Goal: Task Accomplishment & Management: Manage account settings

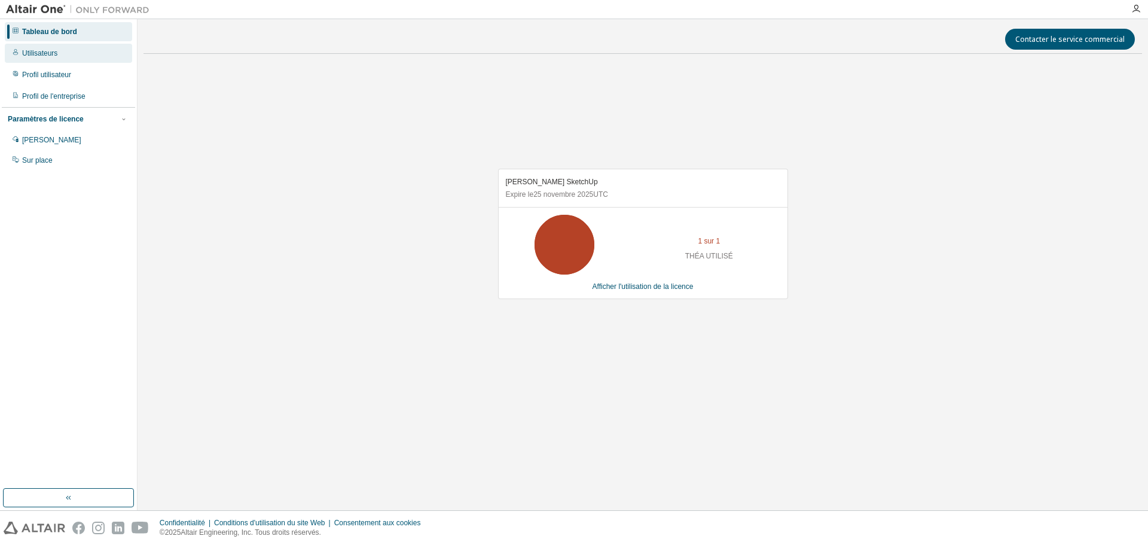
click at [51, 55] on font "Utilisateurs" at bounding box center [39, 53] width 35 height 8
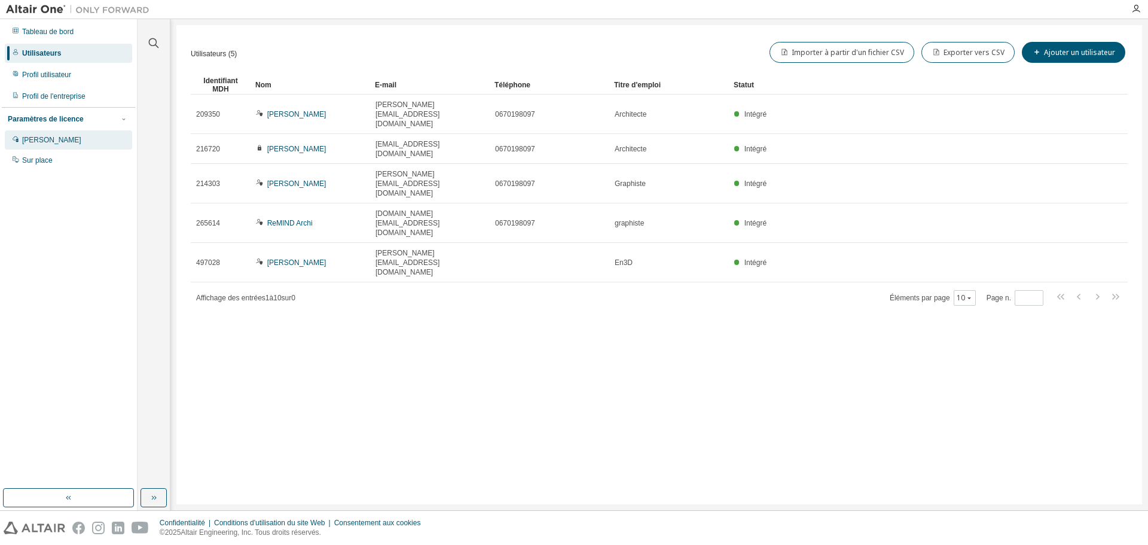
click at [28, 139] on font "Géré" at bounding box center [51, 140] width 59 height 8
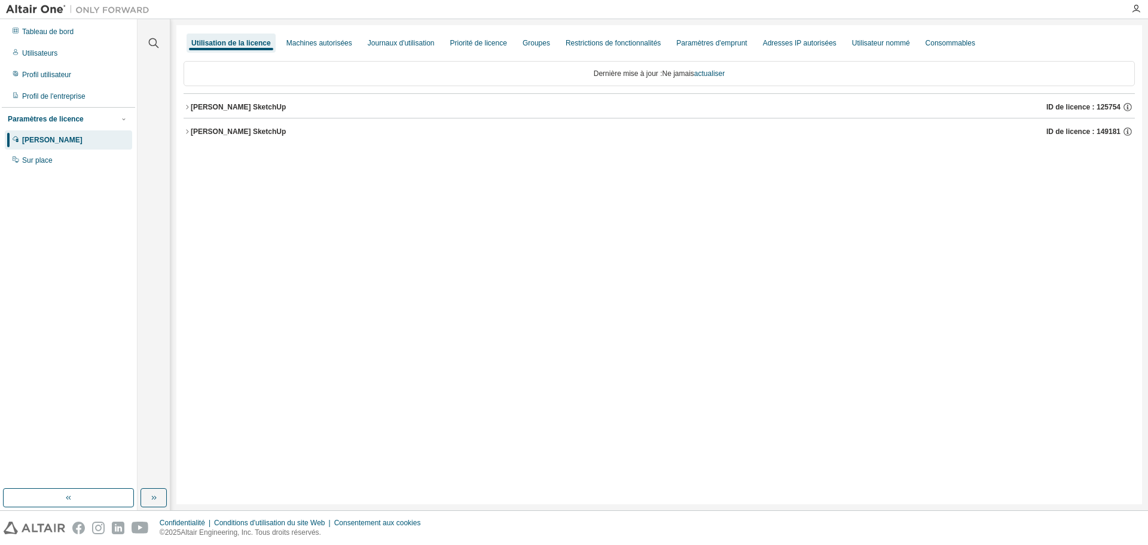
click at [212, 129] on font "[PERSON_NAME] SketchUp" at bounding box center [238, 131] width 95 height 8
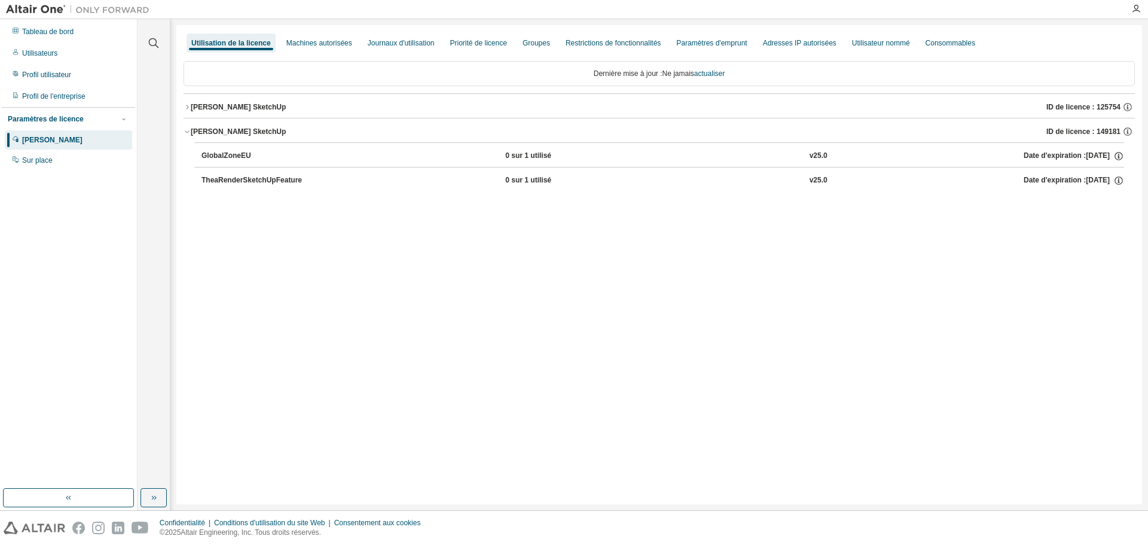
click at [214, 106] on font "Théa Render SketchUp" at bounding box center [238, 107] width 95 height 8
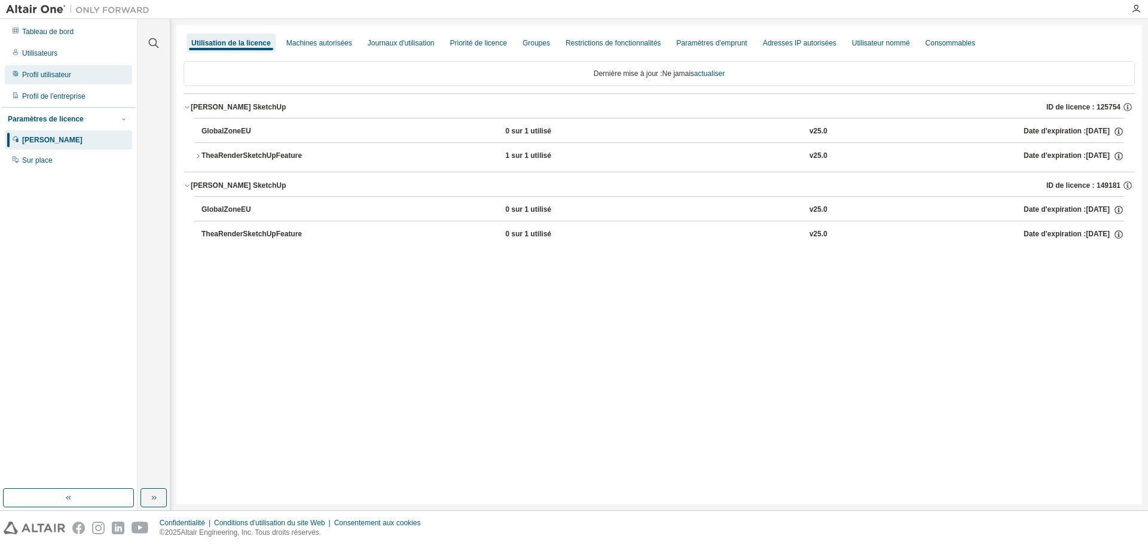
click at [55, 73] on font "Profil utilisateur" at bounding box center [46, 75] width 49 height 8
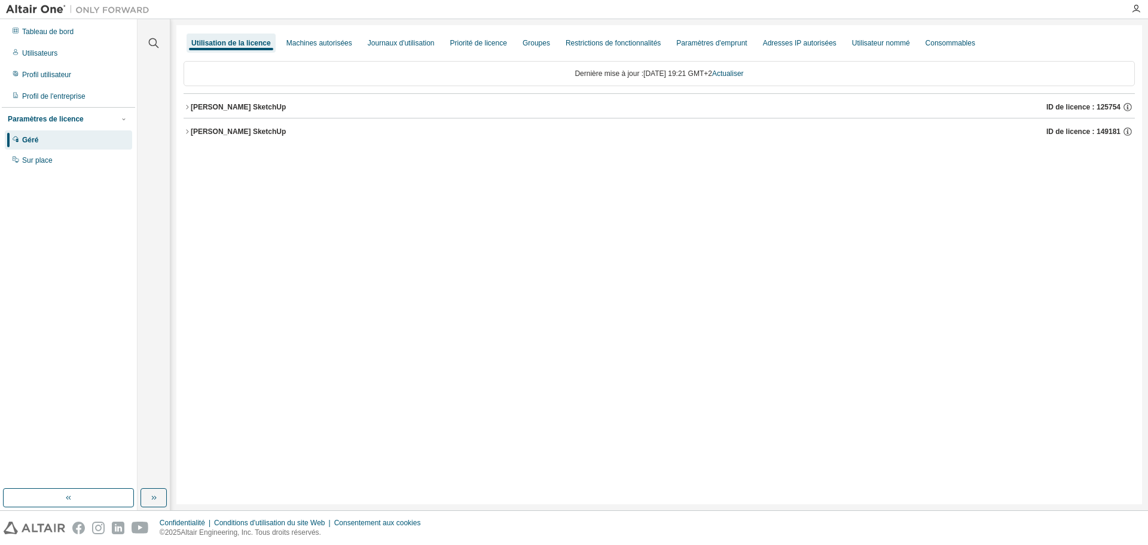
click at [256, 135] on font "[PERSON_NAME] SketchUp" at bounding box center [238, 131] width 95 height 8
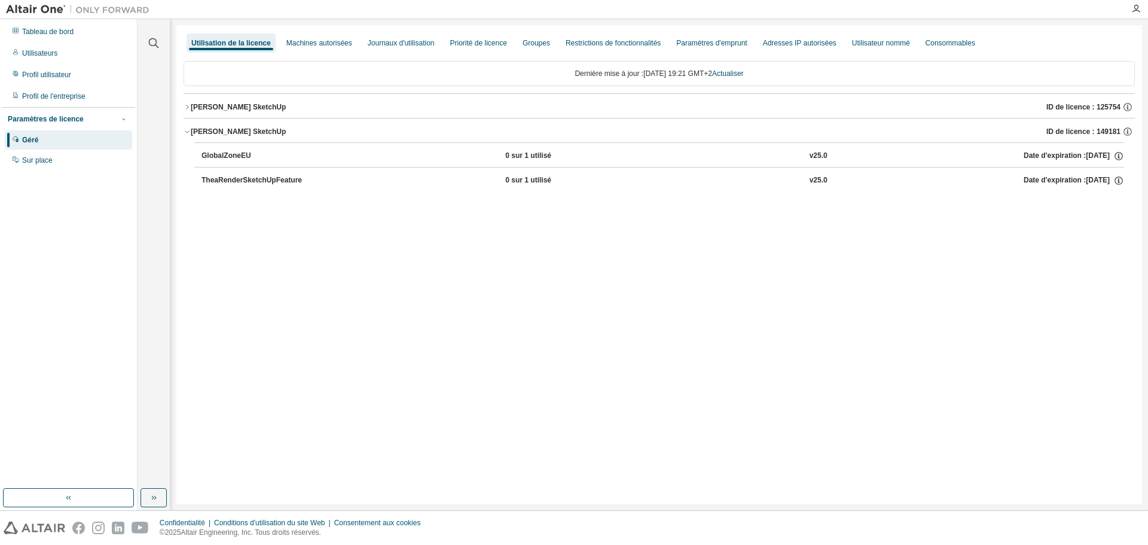
click at [189, 106] on icon "button" at bounding box center [187, 106] width 7 height 7
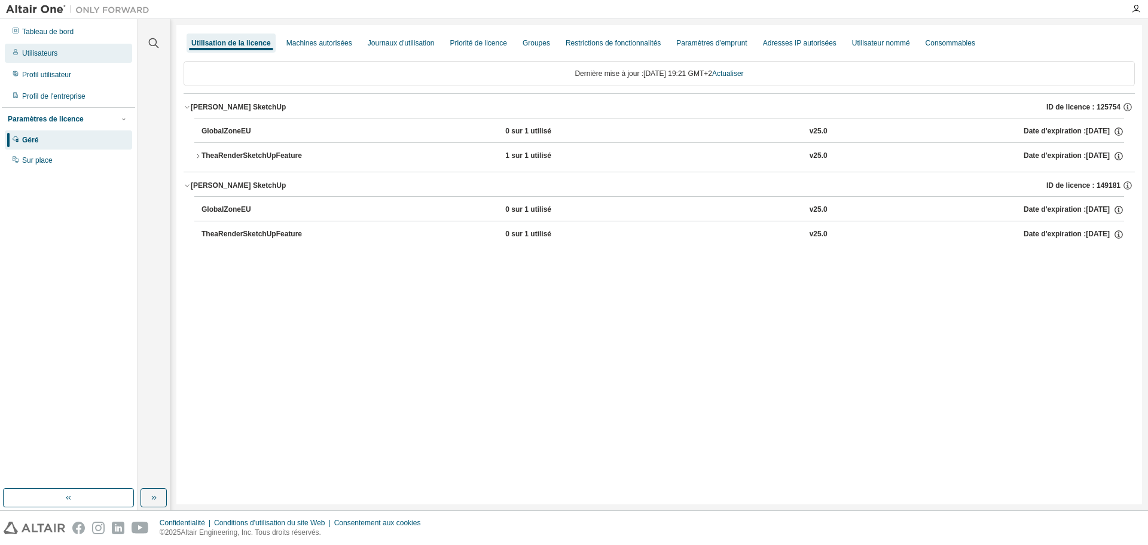
click at [42, 47] on div "Utilisateurs" at bounding box center [68, 53] width 127 height 19
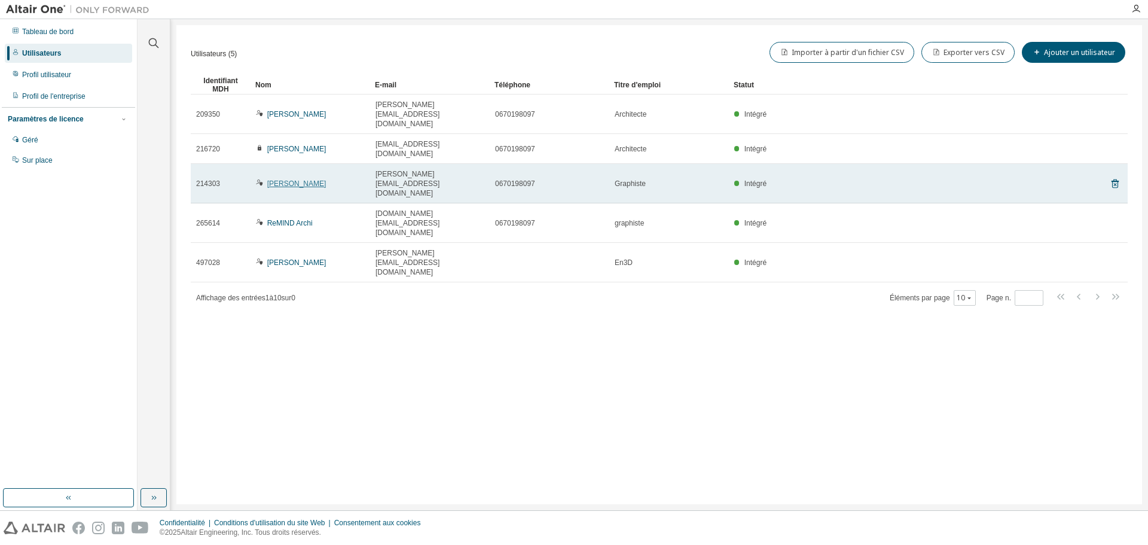
click at [289, 179] on font "[PERSON_NAME]" at bounding box center [296, 183] width 59 height 8
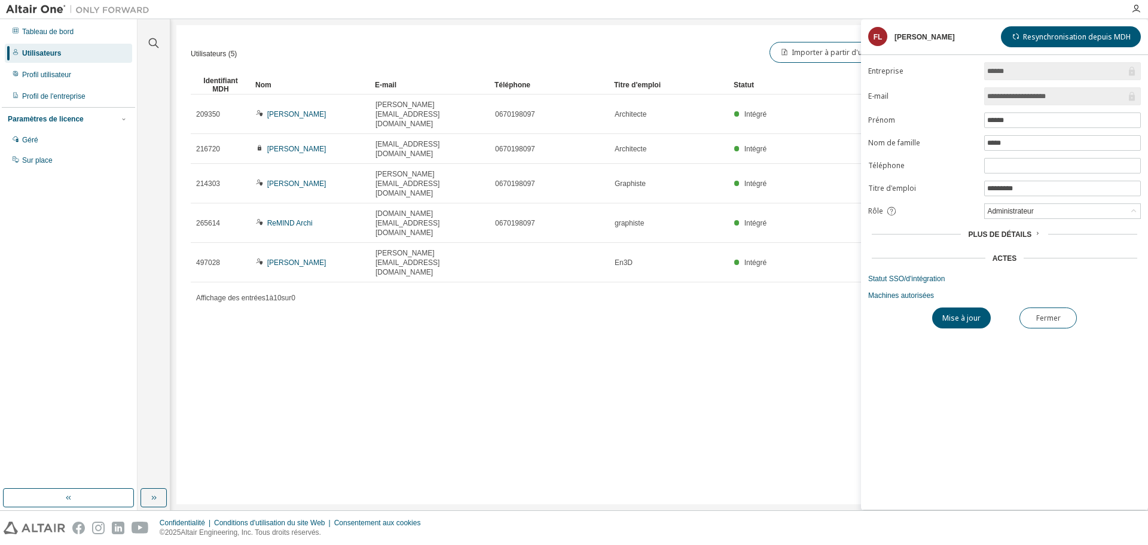
click at [1016, 236] on font "Plus de détails" at bounding box center [999, 234] width 63 height 8
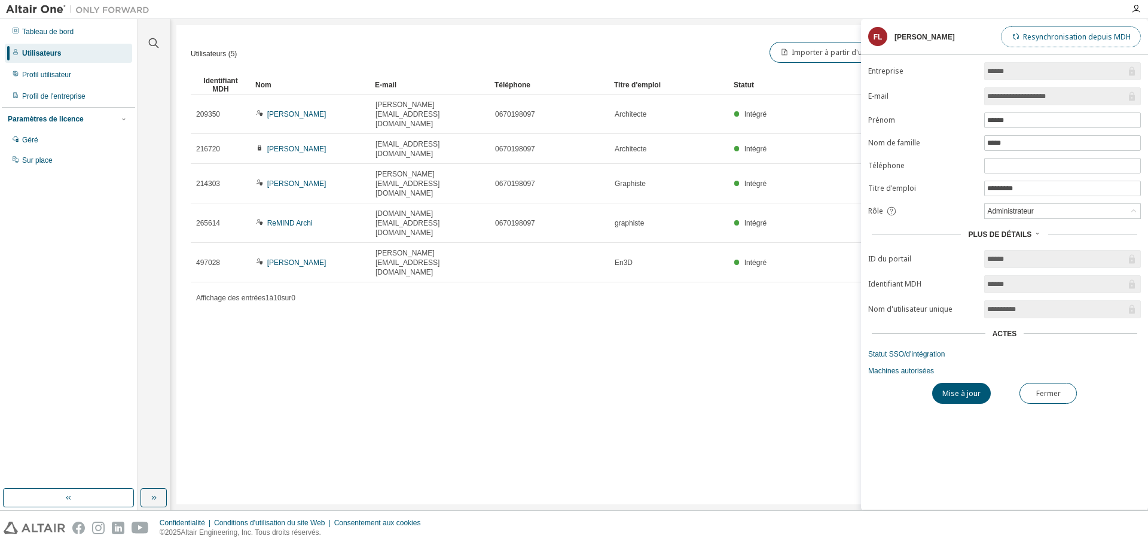
click at [1098, 35] on font "Resynchronisation depuis MDH" at bounding box center [1077, 37] width 108 height 10
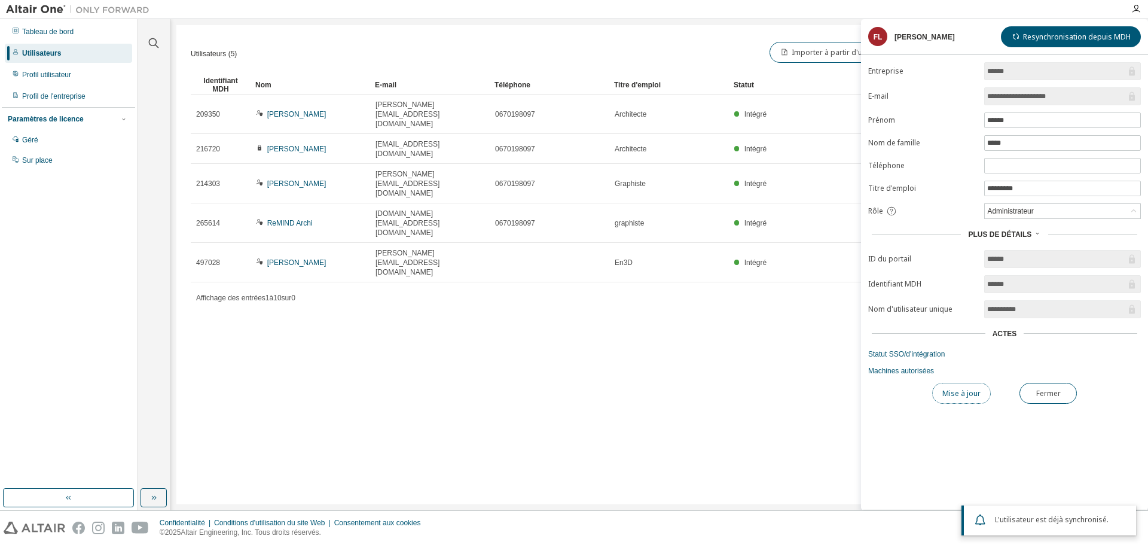
click at [965, 393] on font "Mise à jour" at bounding box center [961, 393] width 38 height 10
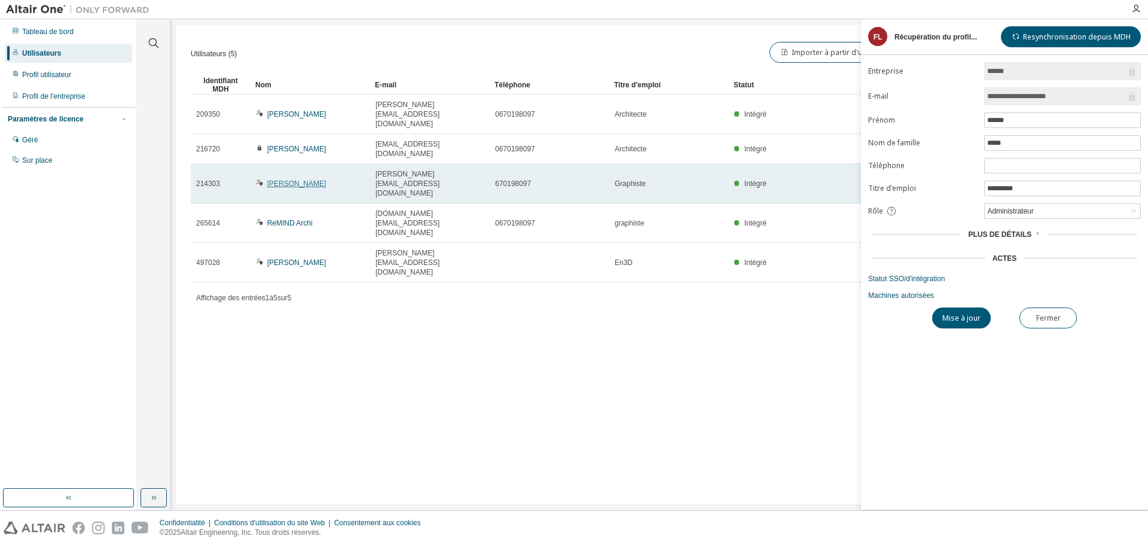
click at [294, 179] on font "[PERSON_NAME]" at bounding box center [296, 183] width 59 height 8
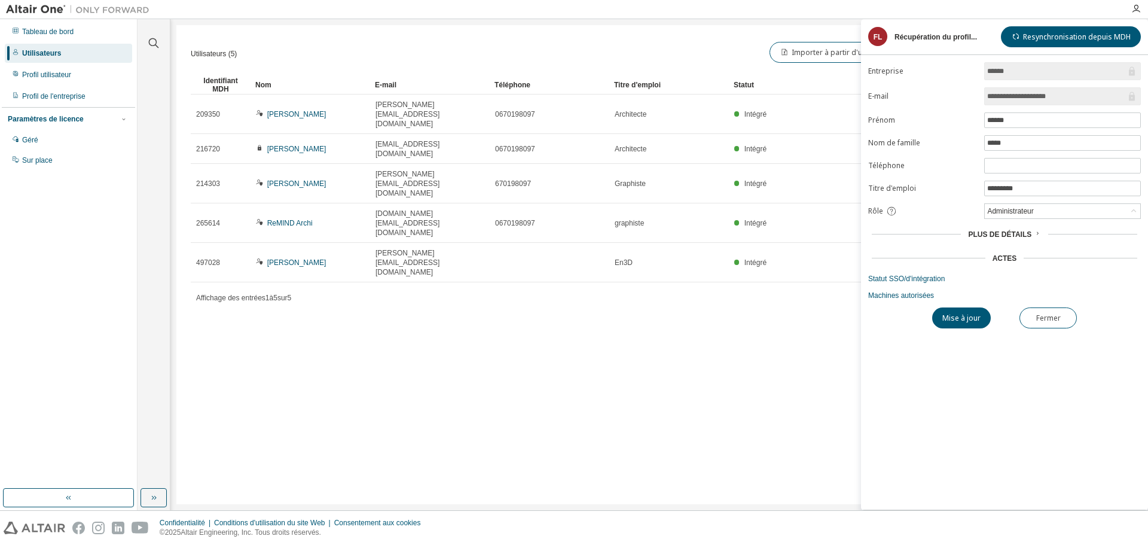
click at [1004, 232] on font "Plus de détails" at bounding box center [999, 234] width 63 height 8
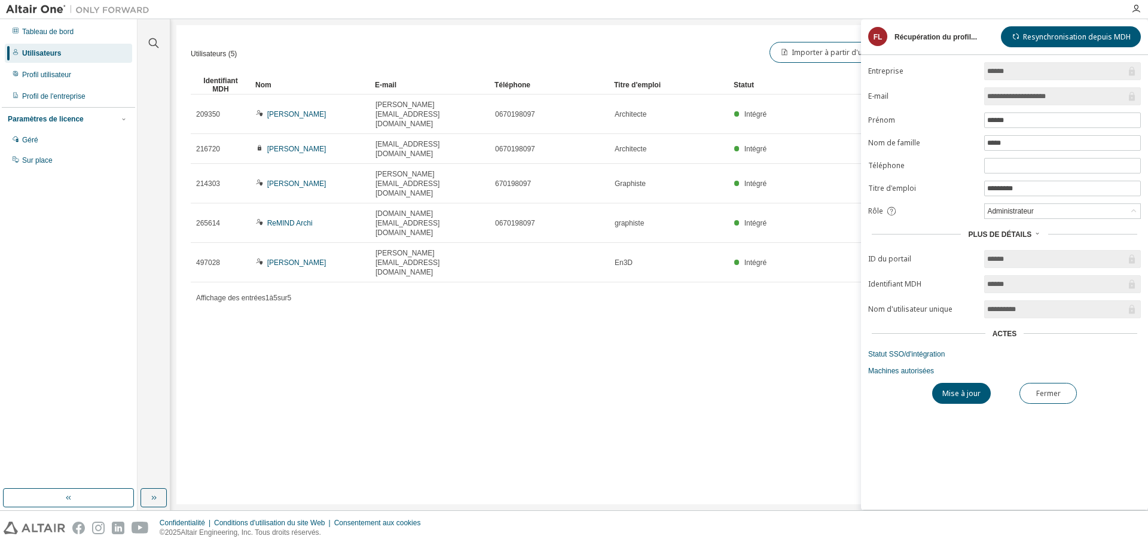
click at [649, 274] on div "Utilisateurs (5) Importer à partir d'un fichier CSV Exporter vers CSV Ajouter u…" at bounding box center [658, 264] width 965 height 479
click at [45, 76] on font "Profil utilisateur" at bounding box center [46, 75] width 49 height 8
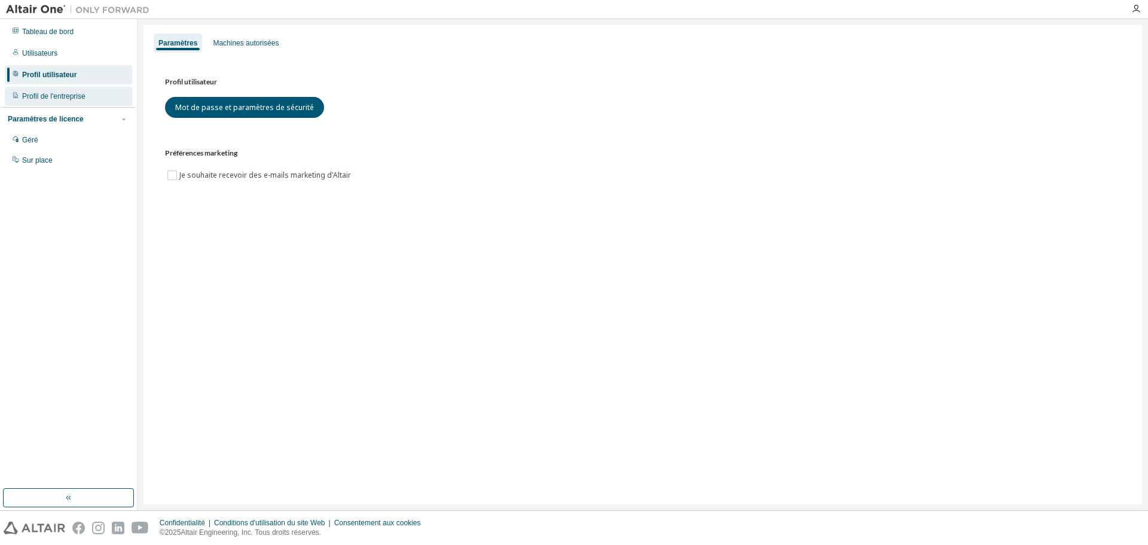
click at [74, 95] on font "Profil de l'entreprise" at bounding box center [53, 96] width 63 height 8
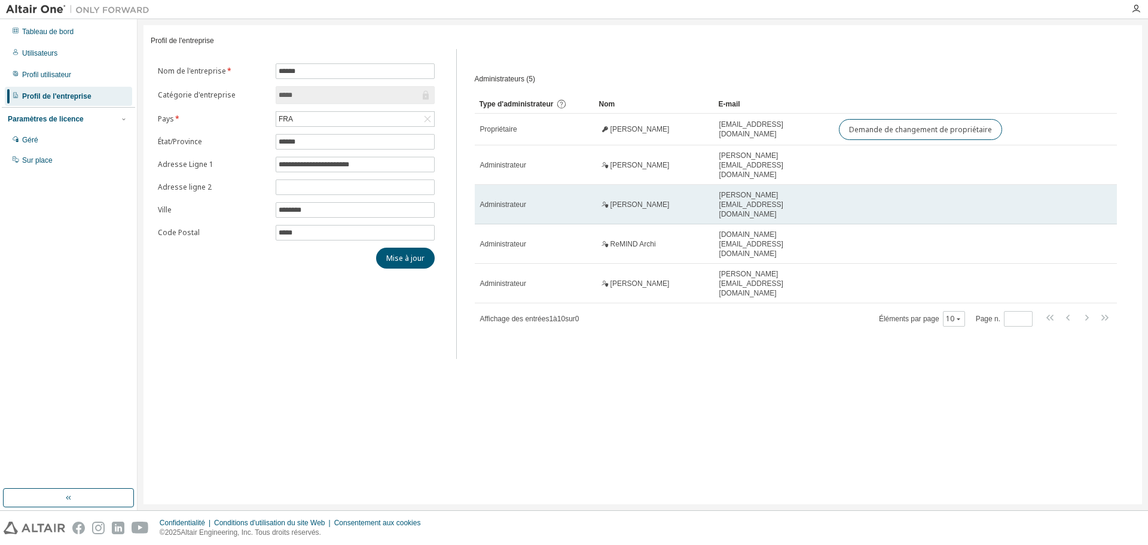
click at [628, 200] on font "[PERSON_NAME]" at bounding box center [639, 204] width 59 height 8
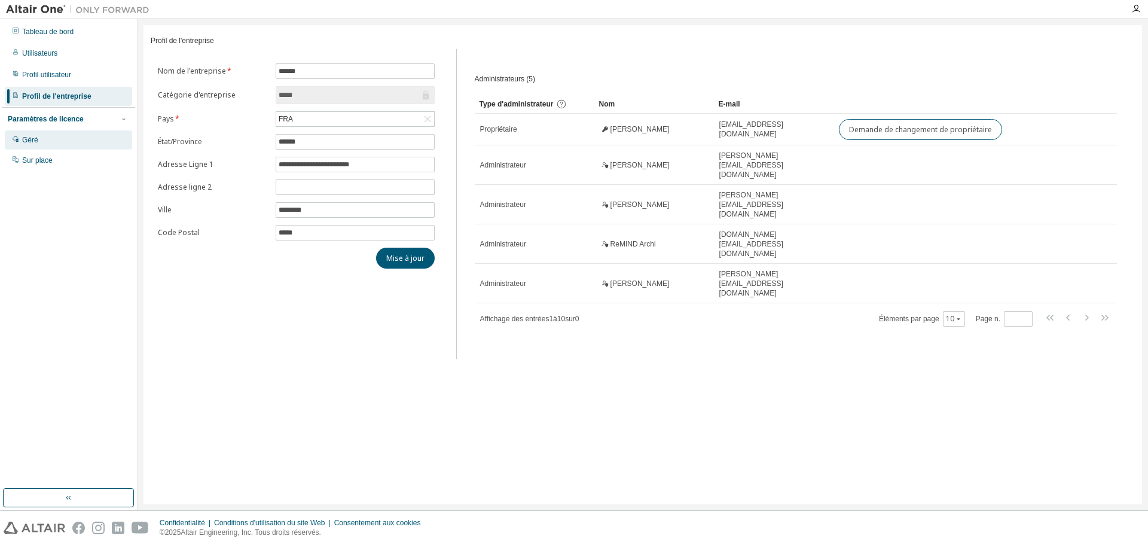
click at [34, 137] on font "Géré" at bounding box center [30, 140] width 16 height 8
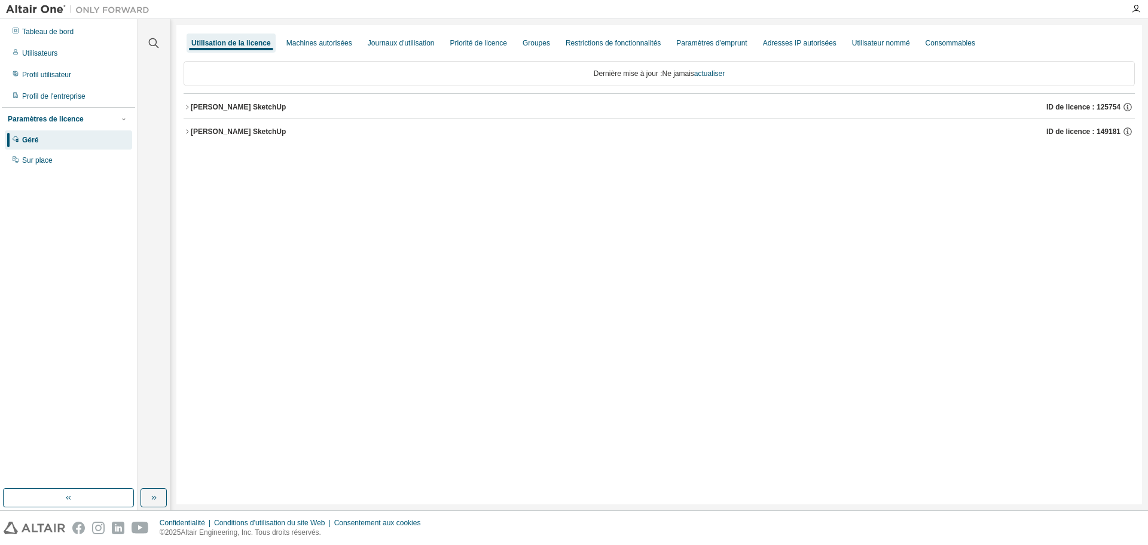
click at [245, 124] on button "Théa Render SketchUp ID de licence : 149181" at bounding box center [659, 131] width 951 height 26
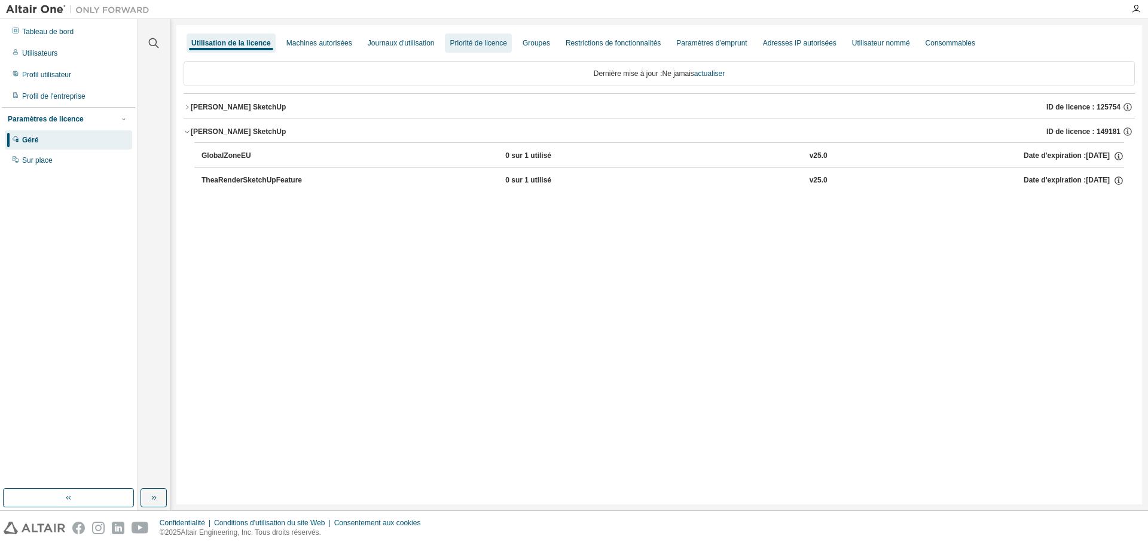
click at [493, 41] on font "Priorité de licence" at bounding box center [478, 43] width 57 height 8
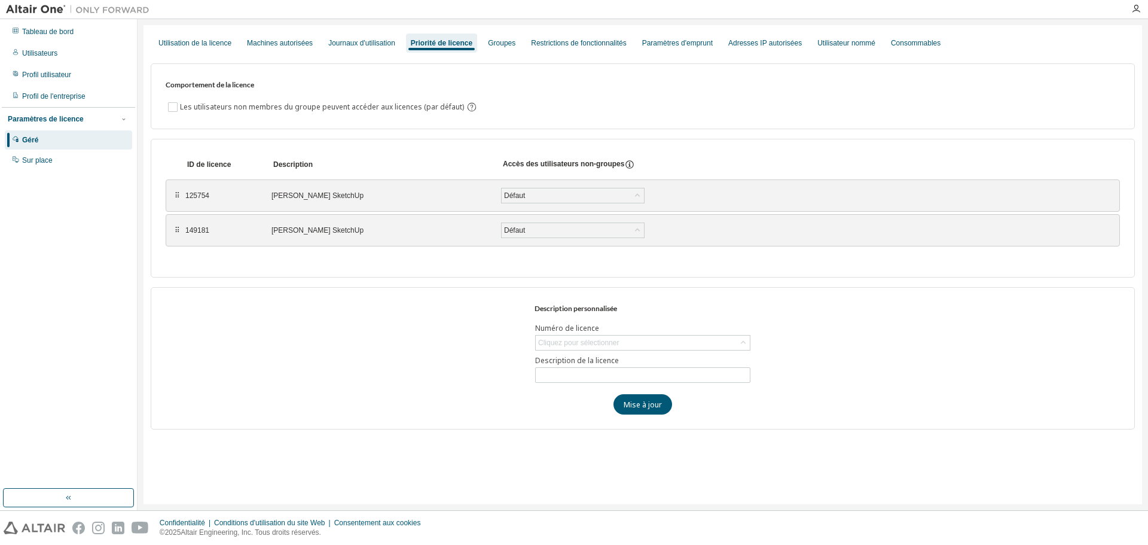
click at [311, 227] on font "Théa Render SketchUp" at bounding box center [317, 230] width 92 height 8
click at [198, 232] on font "149181" at bounding box center [197, 230] width 24 height 8
click at [269, 39] on font "Machines autorisées" at bounding box center [280, 43] width 66 height 8
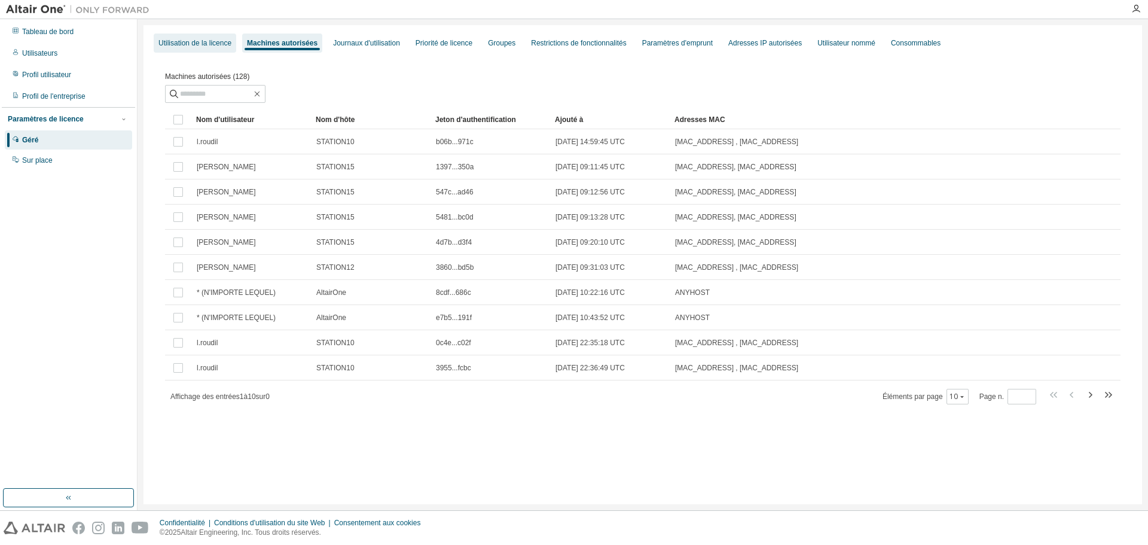
click at [212, 42] on font "Utilisation de la licence" at bounding box center [194, 43] width 73 height 8
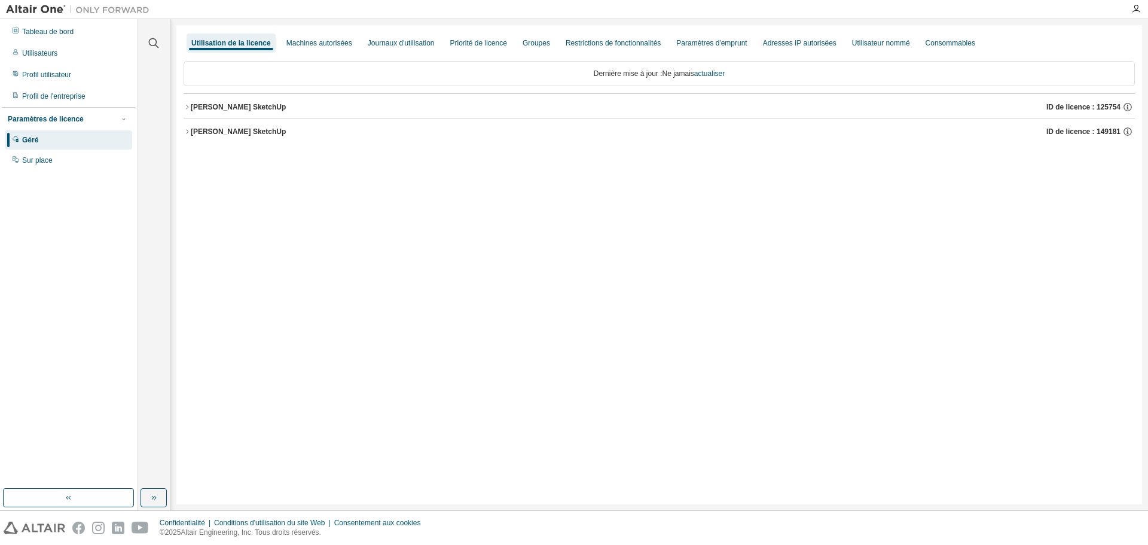
click at [250, 128] on font "Théa Render SketchUp" at bounding box center [238, 131] width 95 height 8
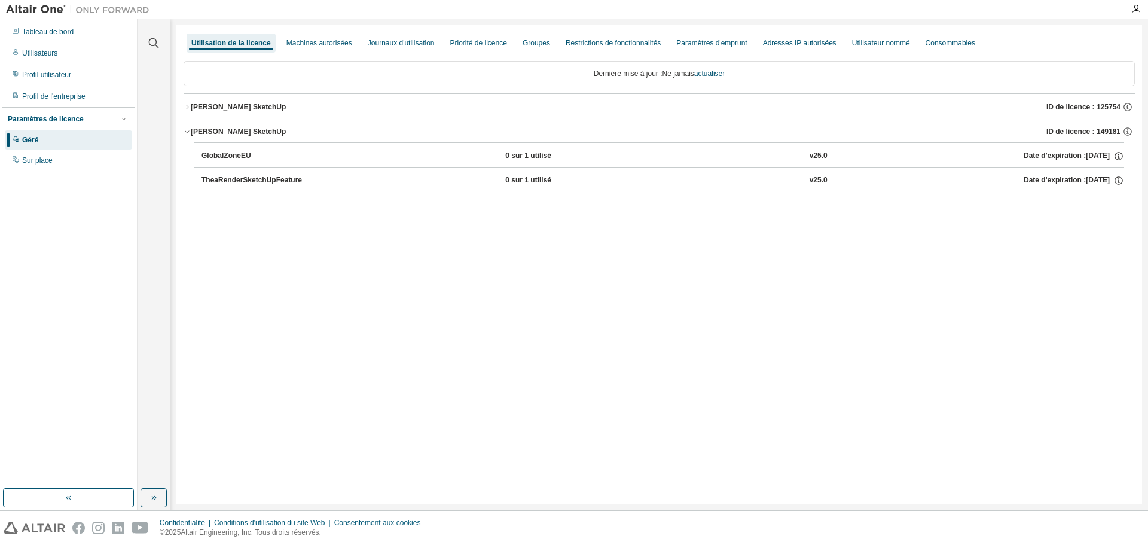
click at [242, 178] on font "TheaRenderSketchUpFeature" at bounding box center [251, 180] width 100 height 8
click at [237, 152] on font "GlobalZoneEU" at bounding box center [226, 155] width 50 height 8
click at [238, 131] on font "Théa Render SketchUp" at bounding box center [238, 131] width 95 height 8
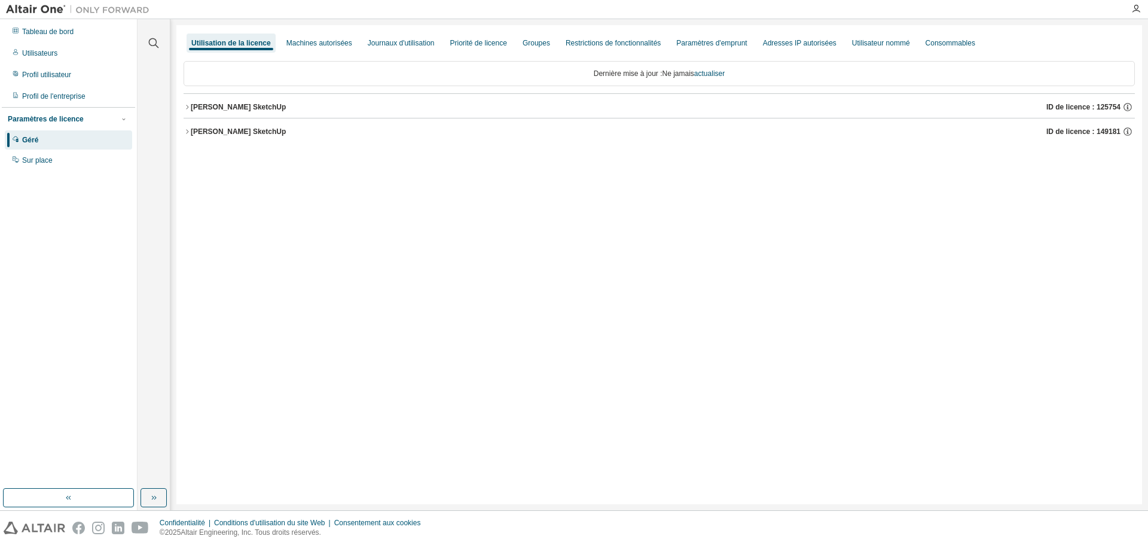
click at [243, 130] on font "Théa Render SketchUp" at bounding box center [238, 131] width 95 height 8
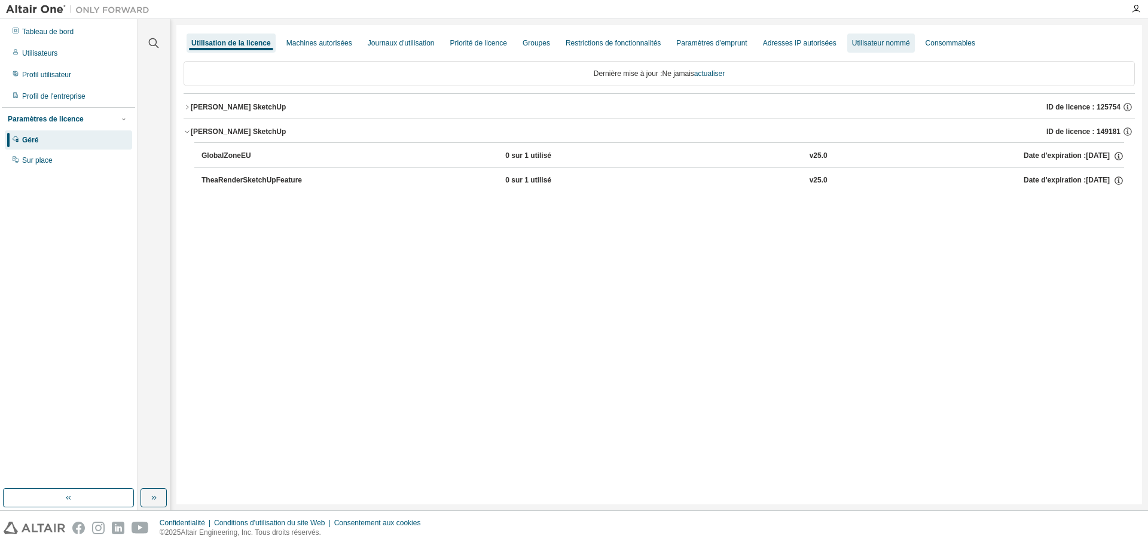
click at [864, 39] on font "Utilisateur nommé" at bounding box center [881, 43] width 58 height 8
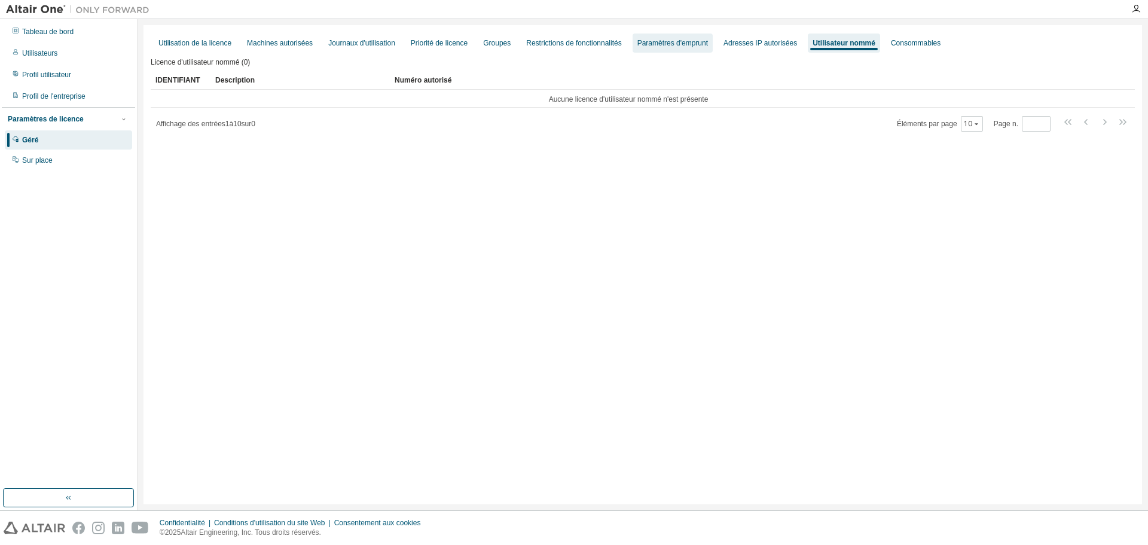
click at [674, 41] on font "Paramètres d'emprunt" at bounding box center [672, 43] width 71 height 8
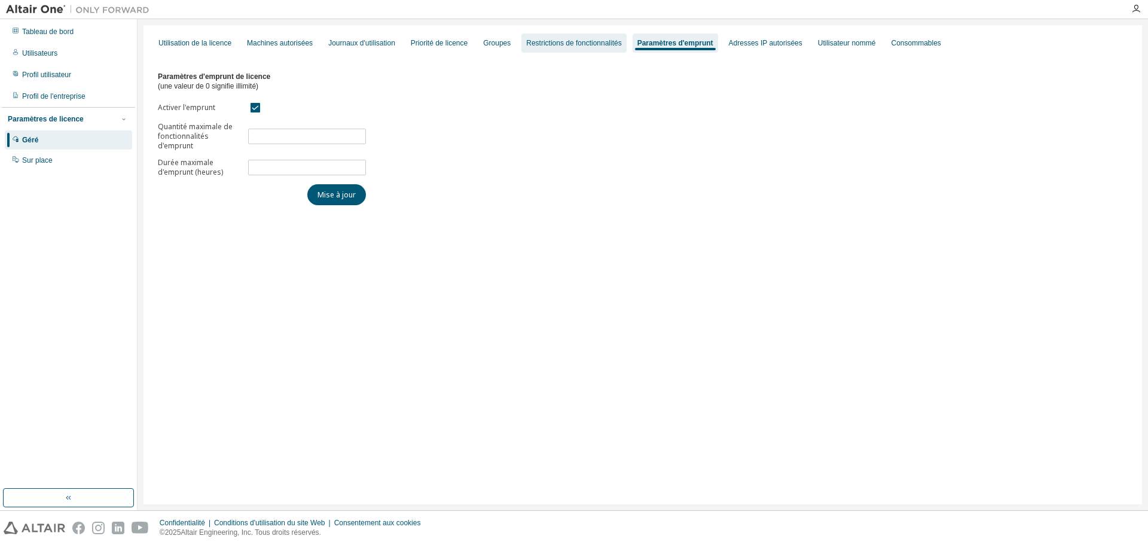
click at [572, 44] on font "Restrictions de fonctionnalités" at bounding box center [573, 43] width 95 height 8
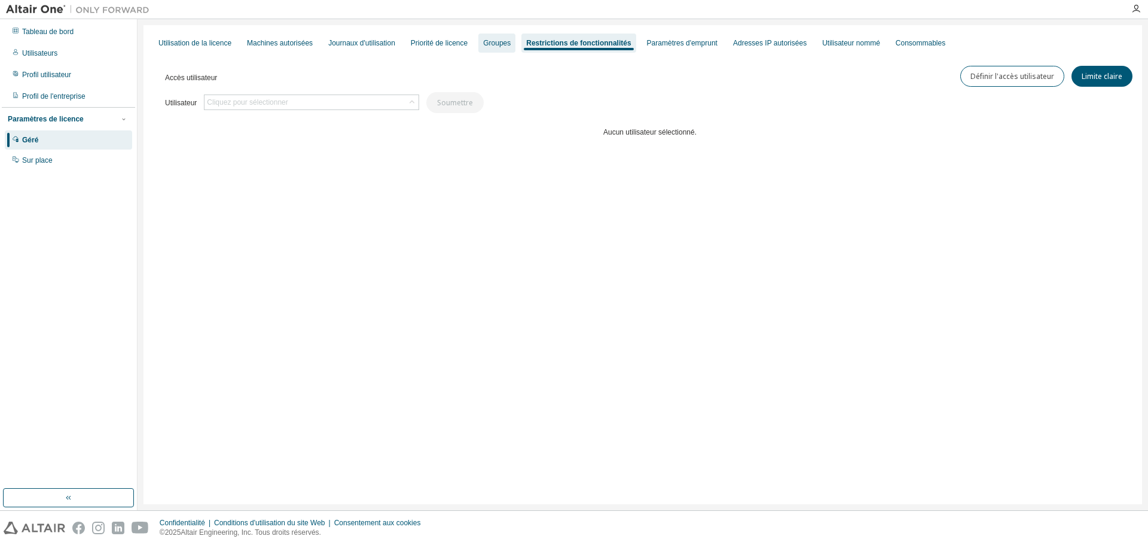
click at [497, 42] on font "Groupes" at bounding box center [496, 43] width 27 height 8
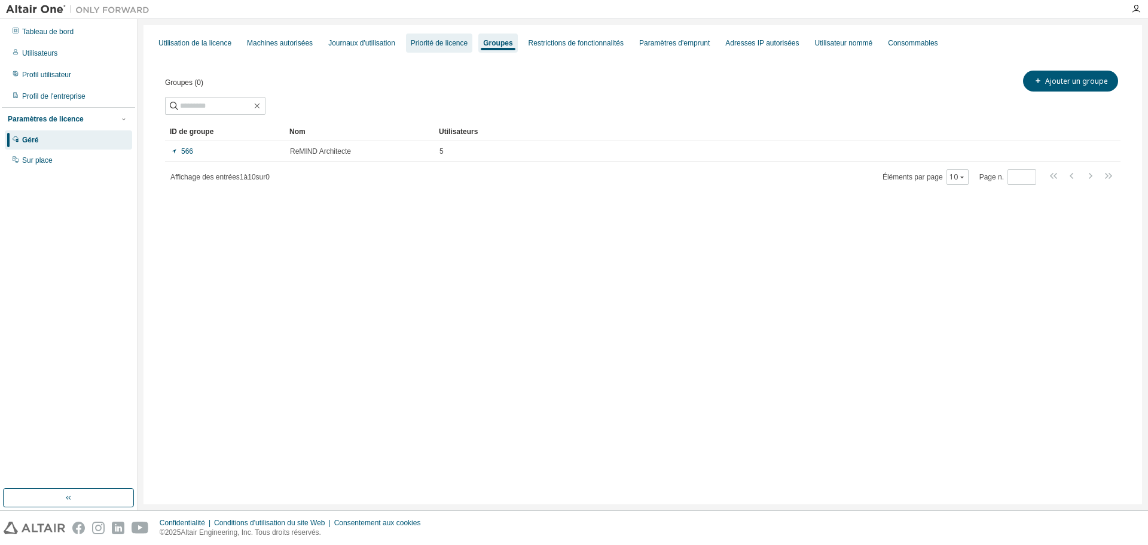
click at [432, 41] on font "Priorité de licence" at bounding box center [439, 43] width 57 height 8
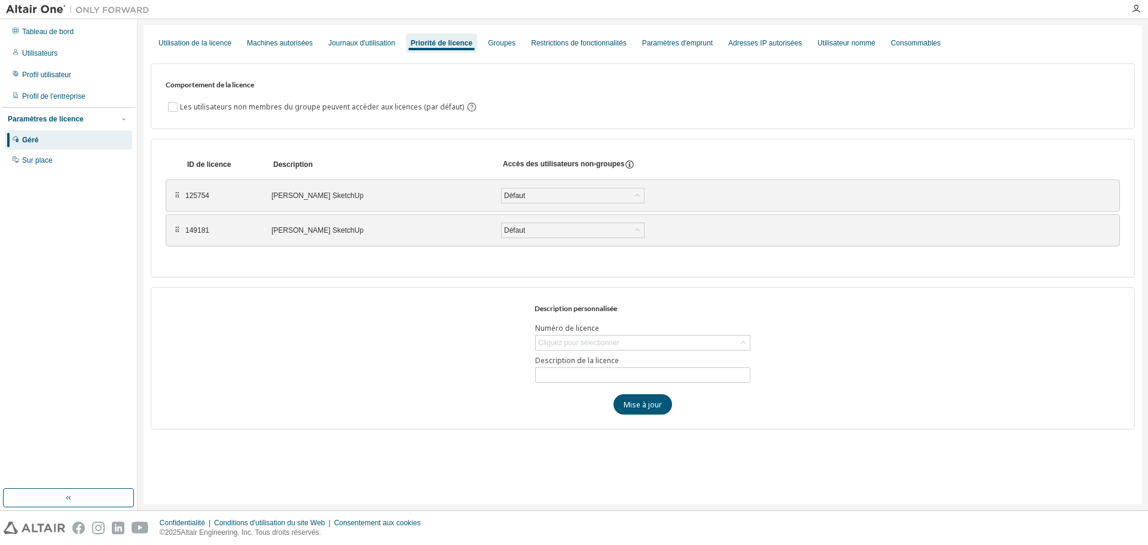
click at [195, 197] on font "125754" at bounding box center [197, 195] width 24 height 8
click at [198, 234] on font "149181" at bounding box center [197, 230] width 24 height 8
click at [670, 341] on div "Cliquez pour sélectionner" at bounding box center [643, 342] width 214 height 14
click at [557, 392] on font "149181 - Thea Render SketchUp" at bounding box center [583, 391] width 89 height 8
type input "**********"
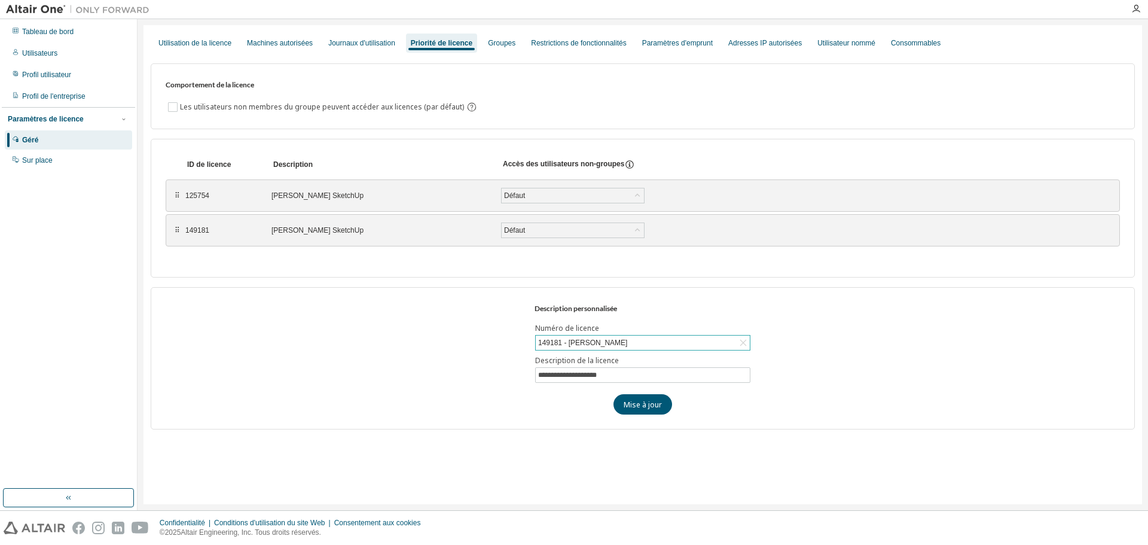
click at [566, 340] on font "149181 - Thea Render SketchUp" at bounding box center [582, 342] width 89 height 8
click at [567, 377] on font "125754 - Thea Render SketchUp" at bounding box center [591, 376] width 105 height 8
click at [544, 188] on div "Défaut" at bounding box center [573, 195] width 142 height 14
click at [544, 189] on div "Défaut" at bounding box center [573, 195] width 142 height 14
click at [688, 42] on font "Paramètres d'emprunt" at bounding box center [677, 43] width 71 height 8
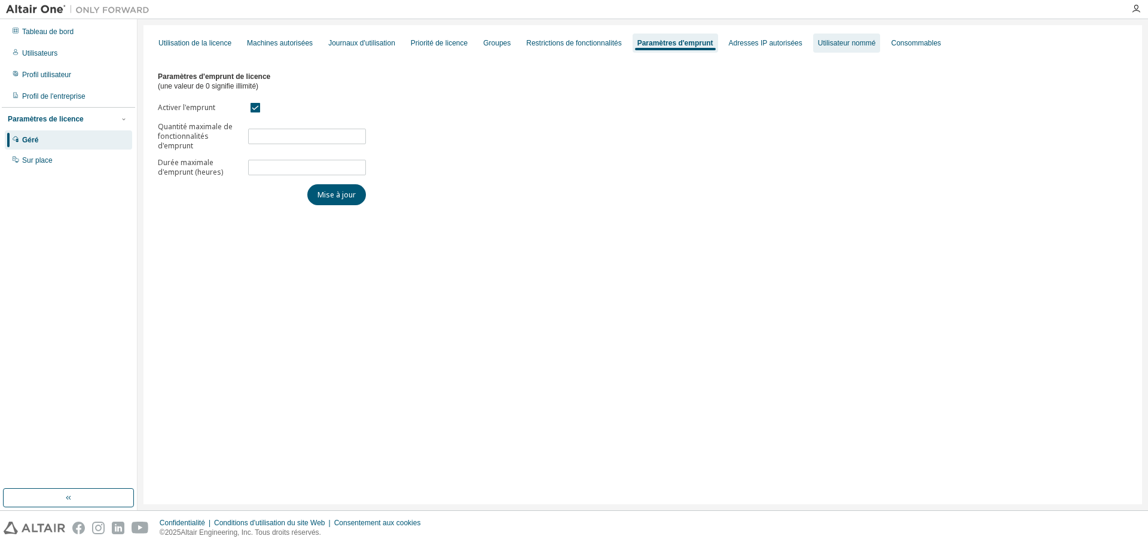
click at [842, 42] on font "Utilisateur nommé" at bounding box center [847, 43] width 58 height 8
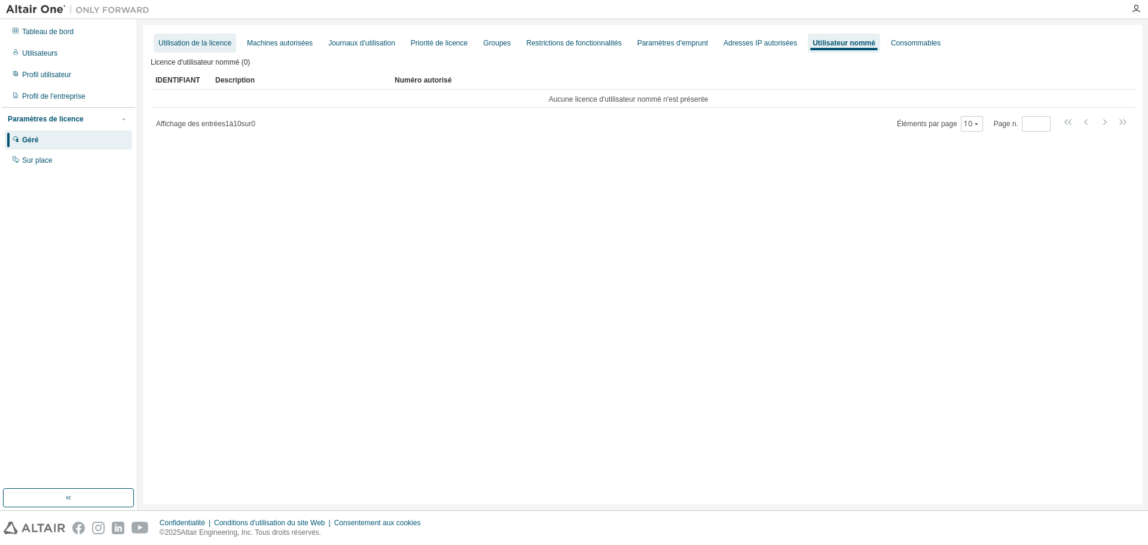
click at [213, 42] on font "Utilisation de la licence" at bounding box center [194, 43] width 73 height 8
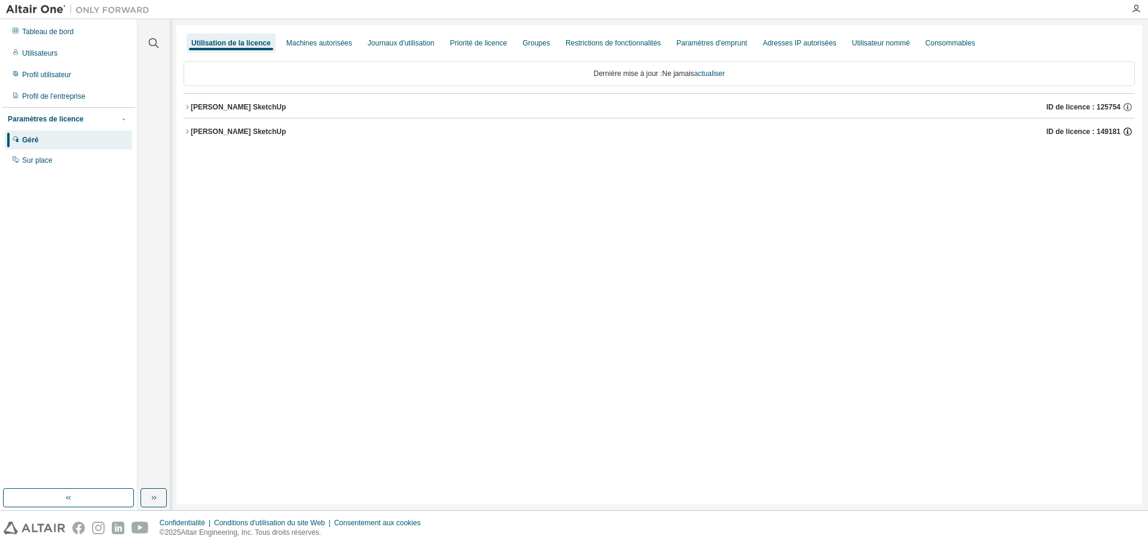
click at [1129, 132] on icon "button" at bounding box center [1127, 131] width 11 height 11
click at [1126, 108] on icon "button" at bounding box center [1127, 107] width 11 height 11
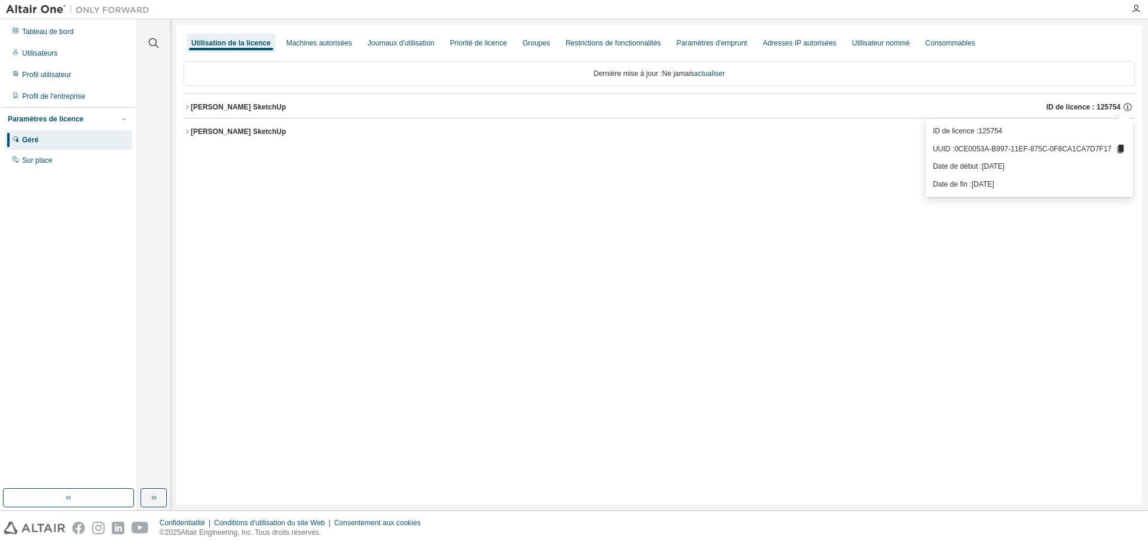
click at [495, 219] on div "Utilisation de la licence Machines autorisées Journaux d'utilisation Priorité d…" at bounding box center [658, 264] width 965 height 479
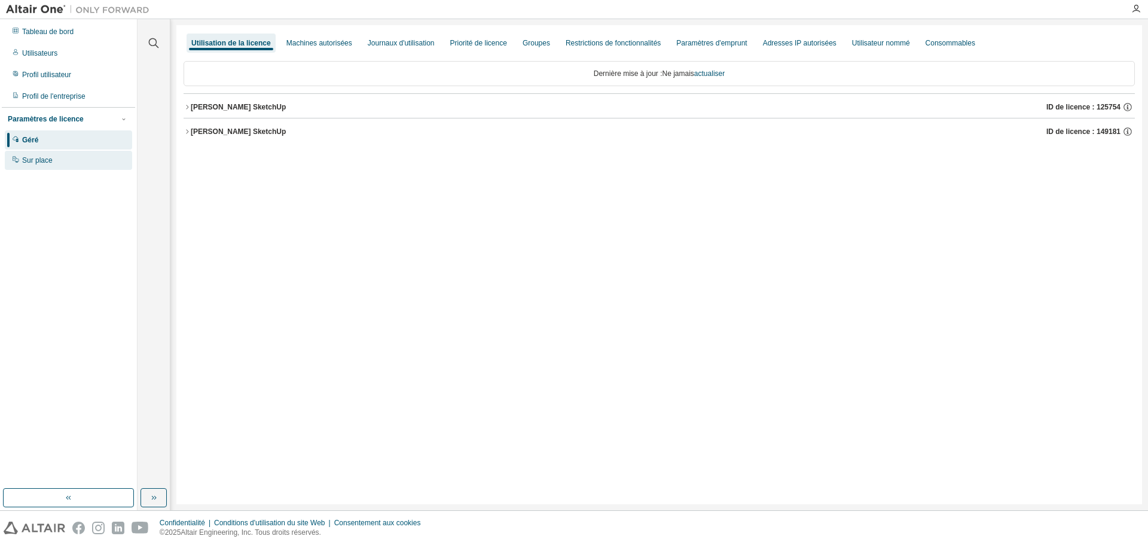
click at [29, 161] on font "Sur place" at bounding box center [37, 160] width 30 height 8
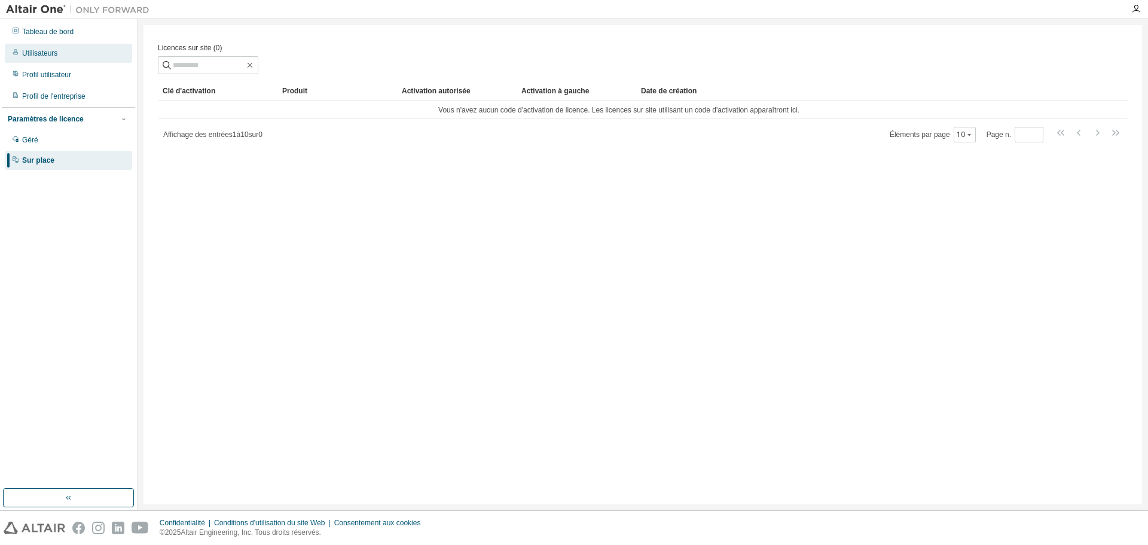
click at [37, 53] on font "Utilisateurs" at bounding box center [39, 53] width 35 height 8
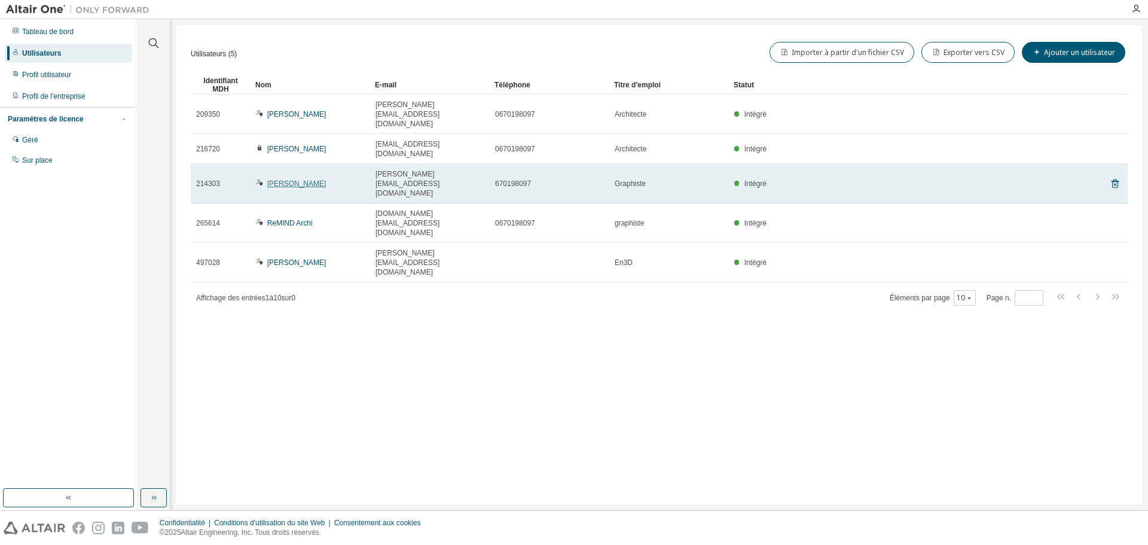
click at [298, 179] on font "[PERSON_NAME]" at bounding box center [296, 183] width 59 height 8
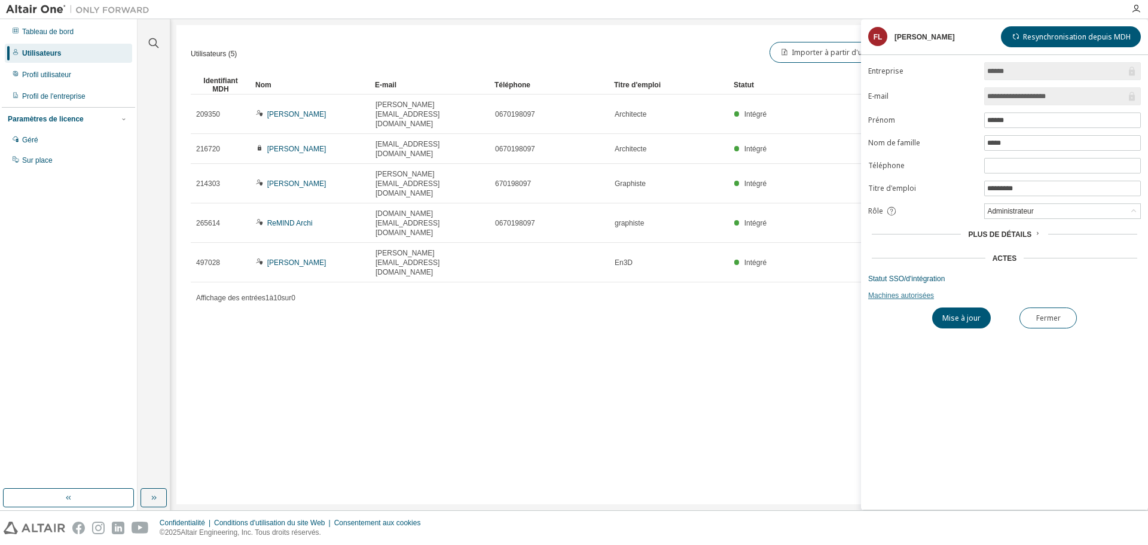
click at [906, 296] on font "Machines autorisées" at bounding box center [901, 295] width 66 height 8
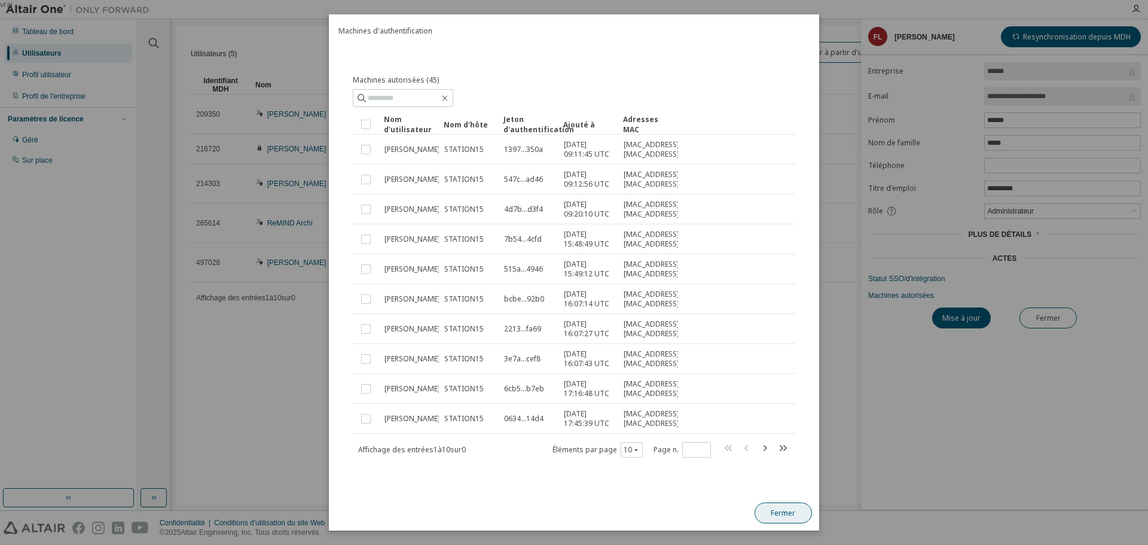
click at [794, 509] on font "Fermer" at bounding box center [783, 513] width 25 height 10
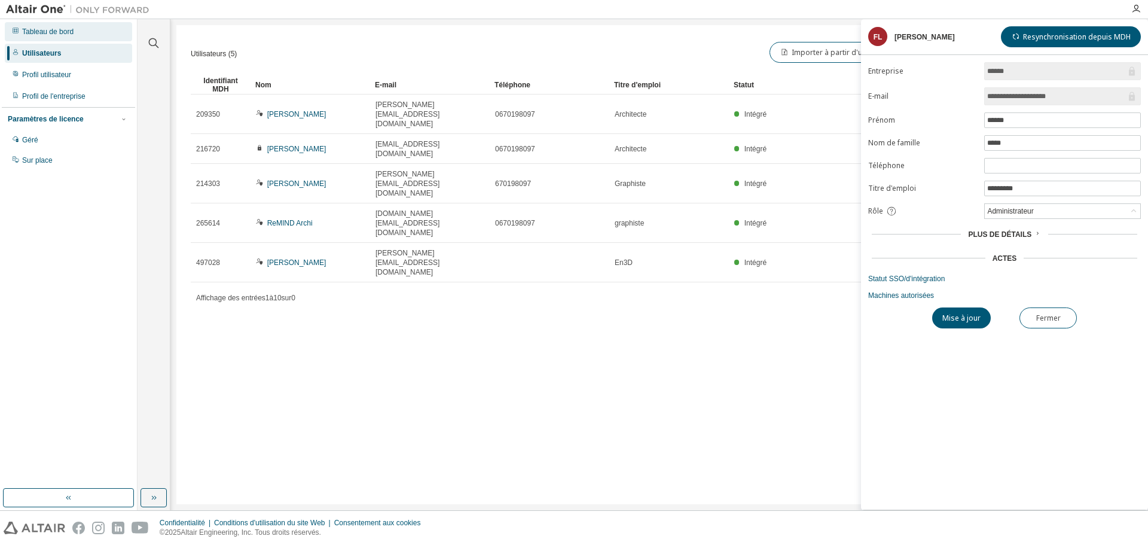
click at [55, 30] on font "Tableau de bord" at bounding box center [47, 31] width 51 height 8
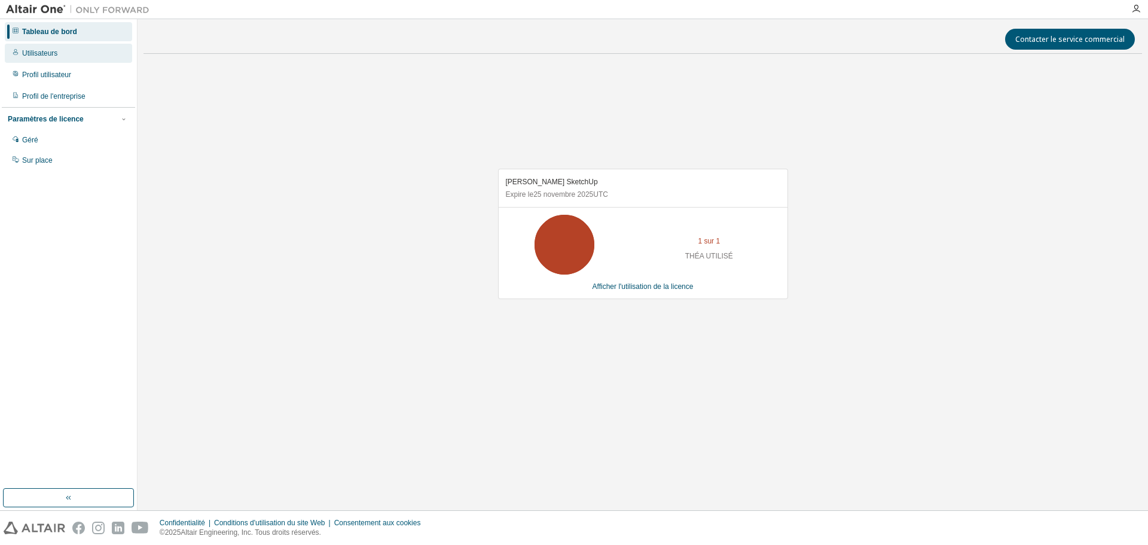
click at [52, 53] on font "Utilisateurs" at bounding box center [39, 53] width 35 height 8
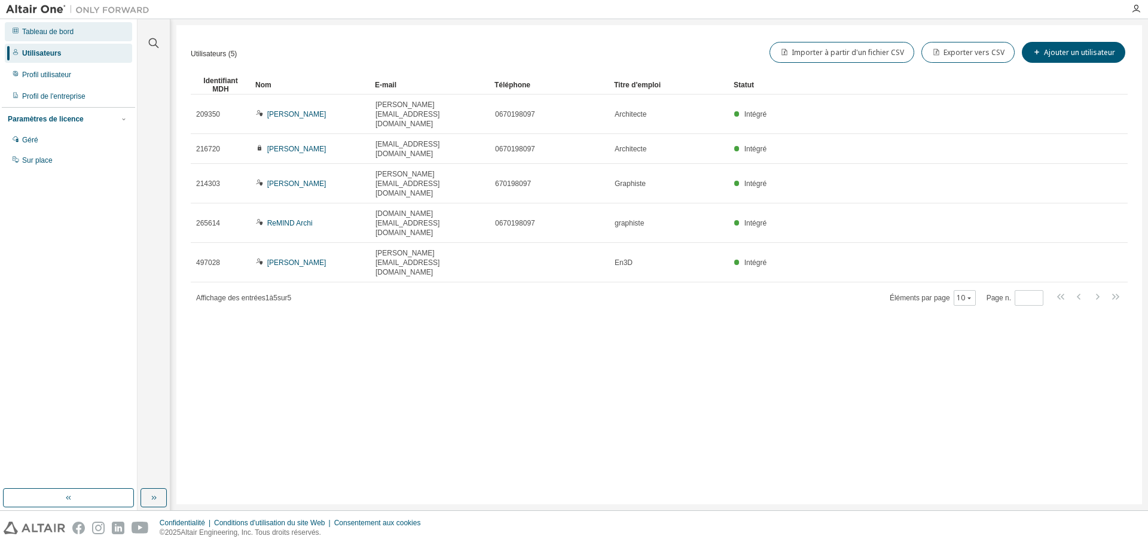
click at [43, 26] on div "Tableau de bord" at bounding box center [68, 31] width 127 height 19
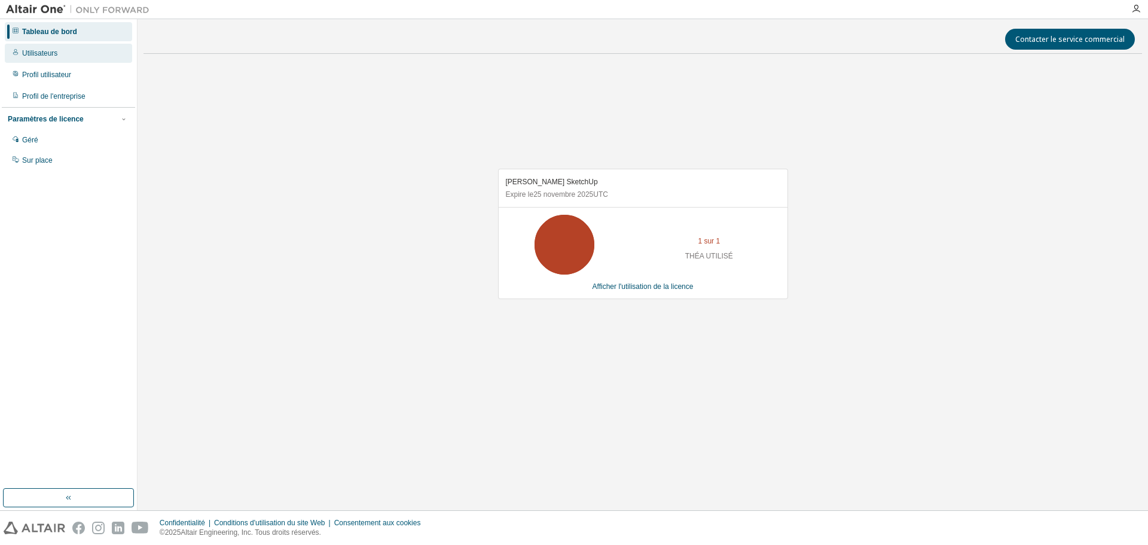
click at [32, 50] on font "Utilisateurs" at bounding box center [39, 53] width 35 height 8
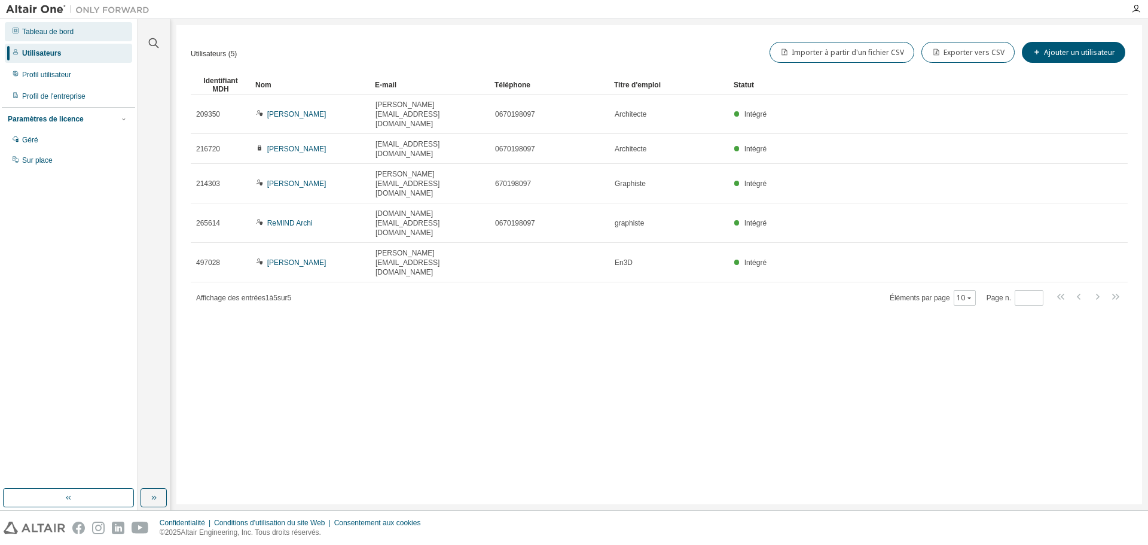
click at [37, 31] on font "Tableau de bord" at bounding box center [47, 31] width 51 height 8
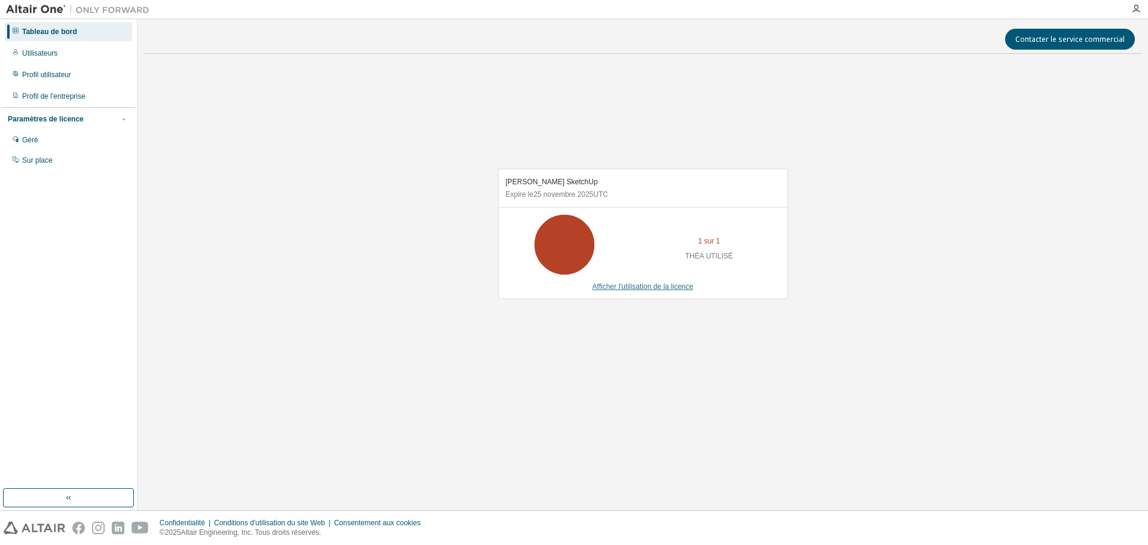
click at [646, 285] on font "Afficher l'utilisation de la licence" at bounding box center [642, 286] width 101 height 8
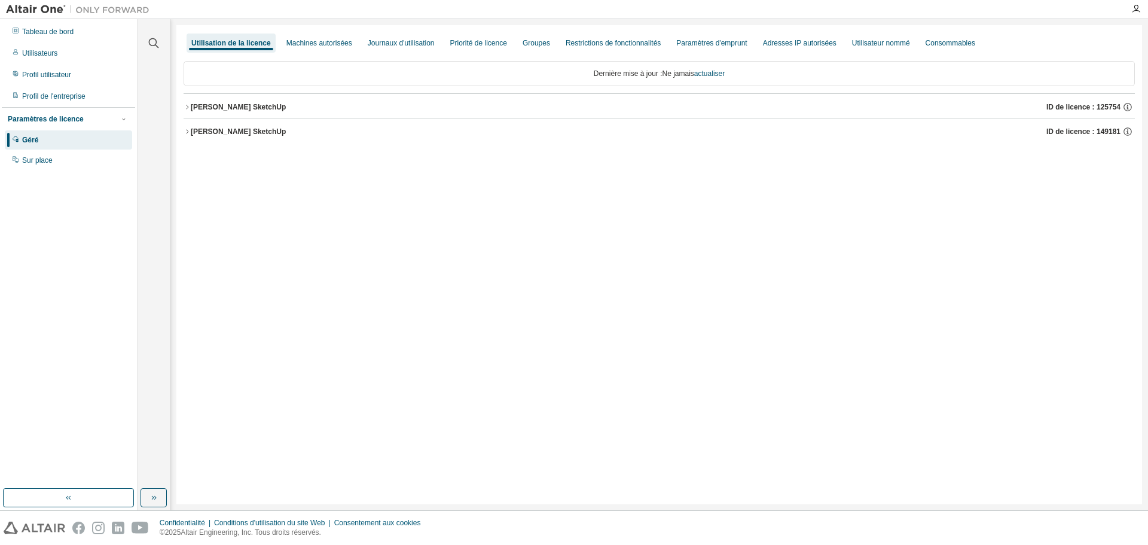
click at [234, 106] on font "Théa Render SketchUp" at bounding box center [238, 107] width 95 height 8
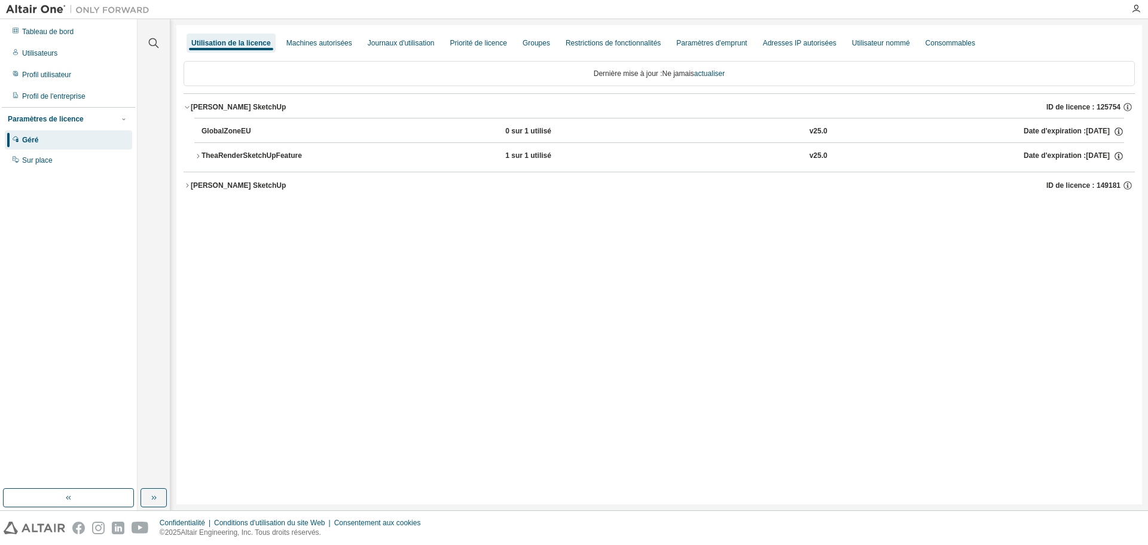
click at [239, 179] on button "Théa Render SketchUp ID de licence : 149181" at bounding box center [659, 185] width 951 height 26
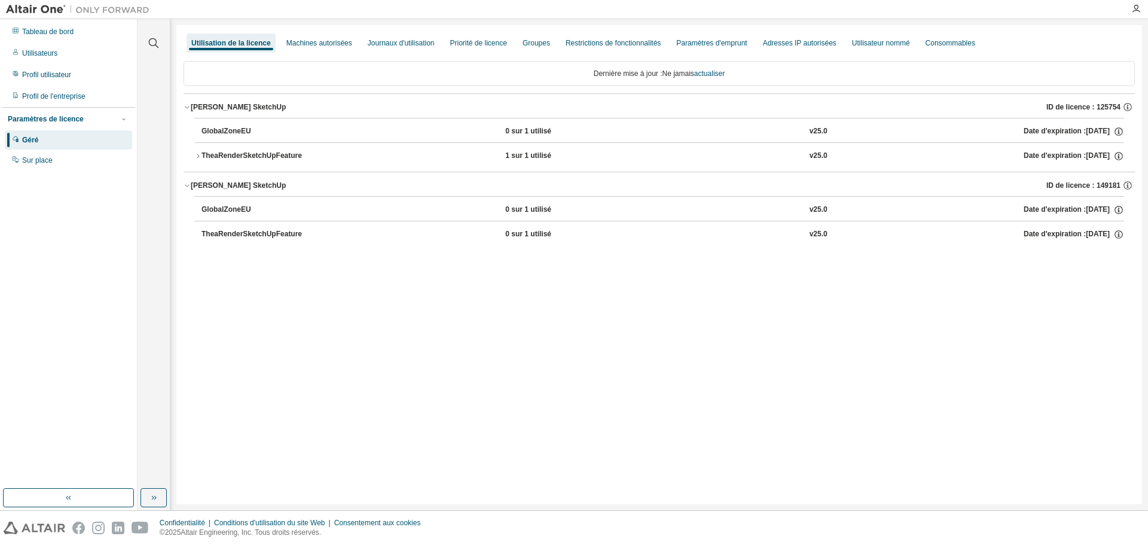
click at [237, 149] on button "TheaRenderSketchUpFeature 1 sur 1 utilisé v25.0 Date d'expiration : 25/11/2025" at bounding box center [659, 156] width 930 height 26
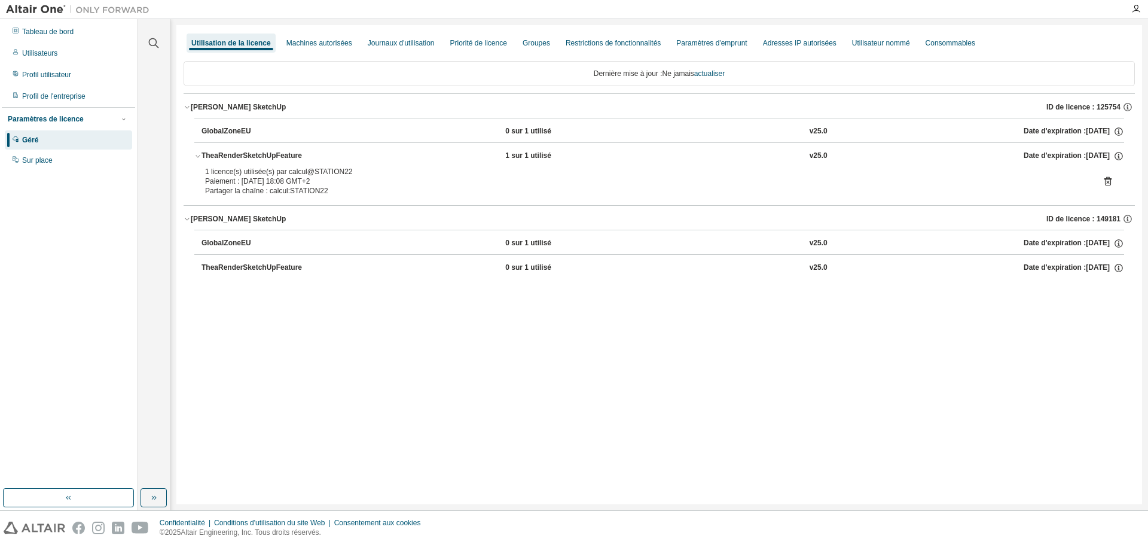
click at [266, 267] on font "TheaRenderSketchUpFeature" at bounding box center [251, 267] width 100 height 8
click at [881, 44] on font "Utilisateur nommé" at bounding box center [881, 43] width 58 height 8
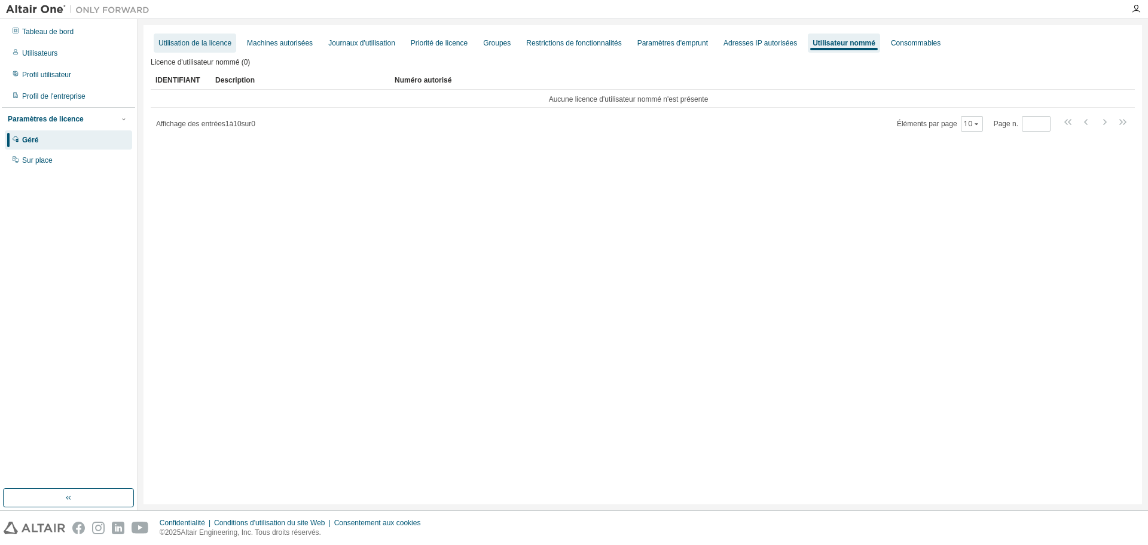
click at [203, 42] on font "Utilisation de la licence" at bounding box center [194, 43] width 73 height 8
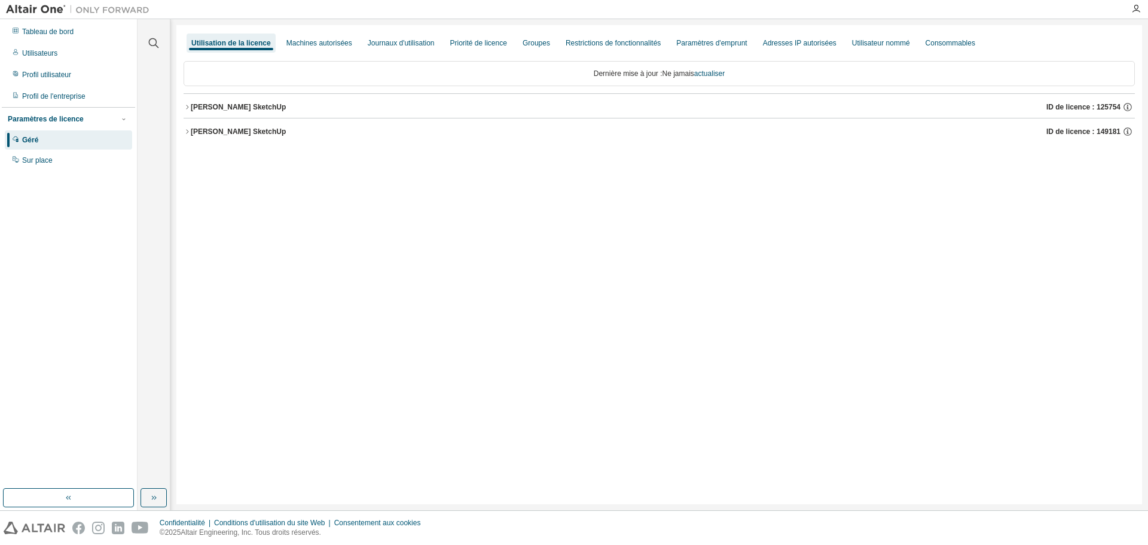
click at [237, 130] on font "Théa Render SketchUp" at bounding box center [238, 131] width 95 height 8
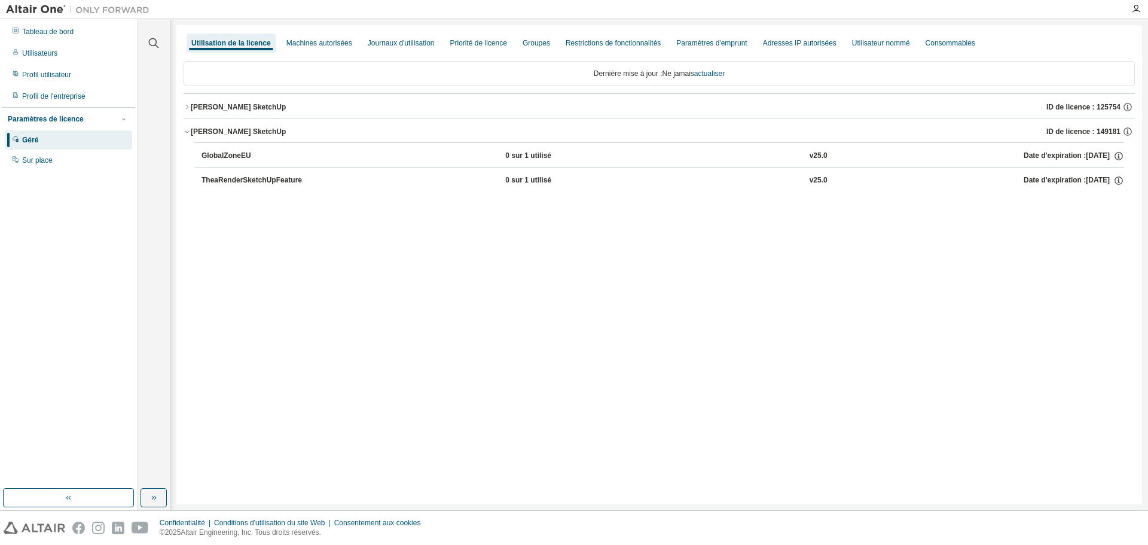
click at [250, 185] on div "TheaRenderSketchUpFeature" at bounding box center [255, 180] width 108 height 11
click at [876, 47] on font "Utilisateur nommé" at bounding box center [881, 43] width 58 height 8
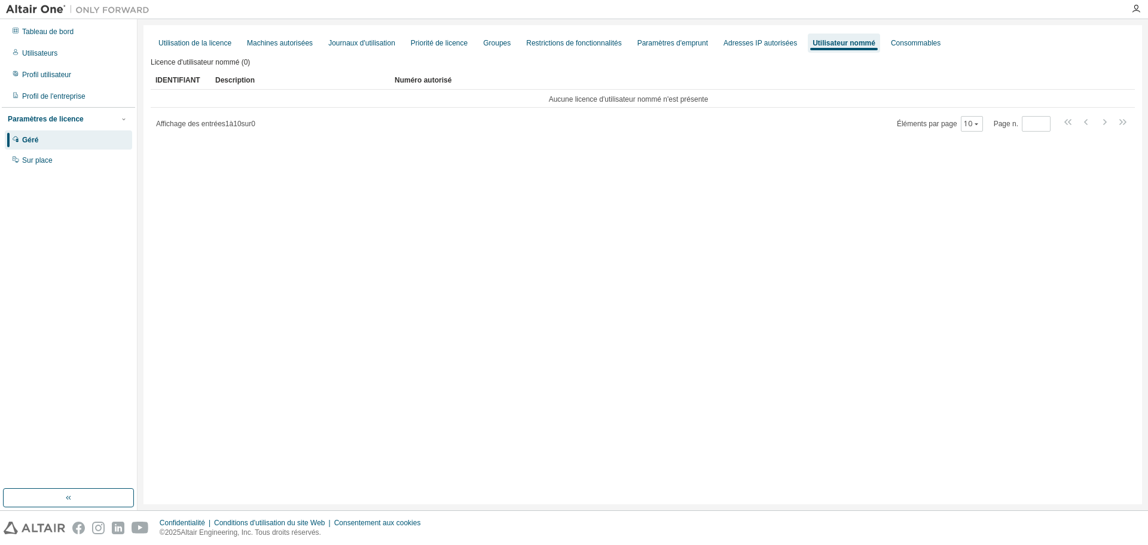
click at [188, 80] on font "IDENTIFIANT" at bounding box center [177, 80] width 45 height 8
click at [432, 82] on font "Numéro autorisé" at bounding box center [423, 80] width 57 height 8
click at [743, 47] on font "Adresses IP autorisées" at bounding box center [760, 43] width 74 height 8
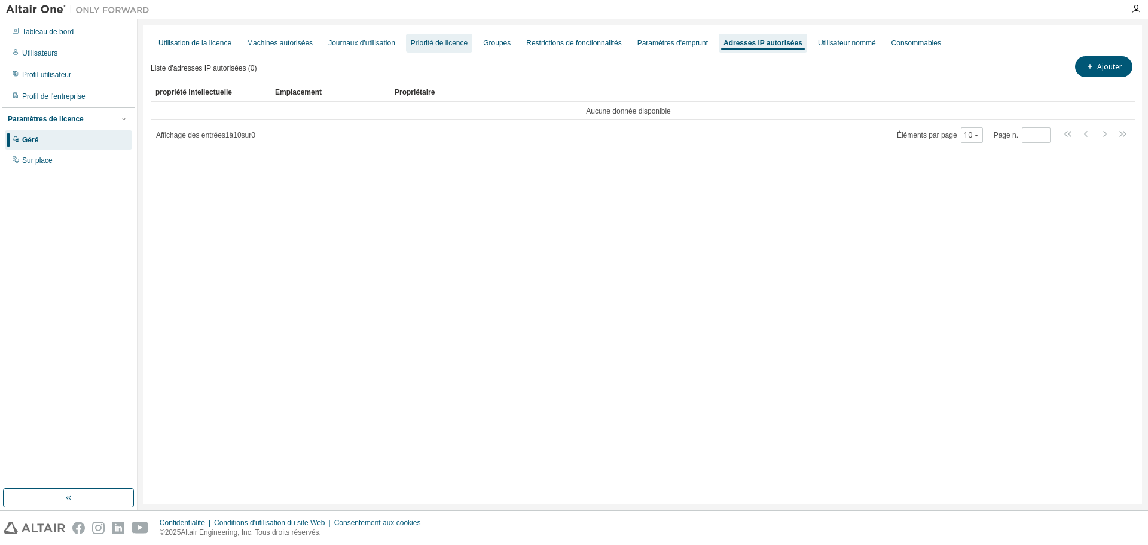
click at [444, 45] on font "Priorité de licence" at bounding box center [439, 43] width 57 height 8
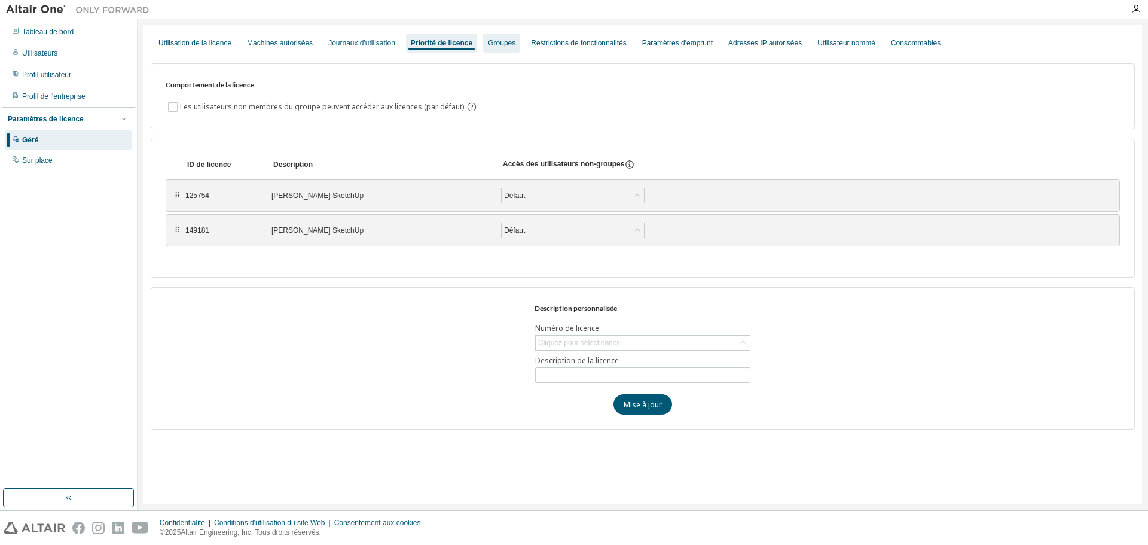
click at [494, 44] on font "Groupes" at bounding box center [501, 43] width 27 height 8
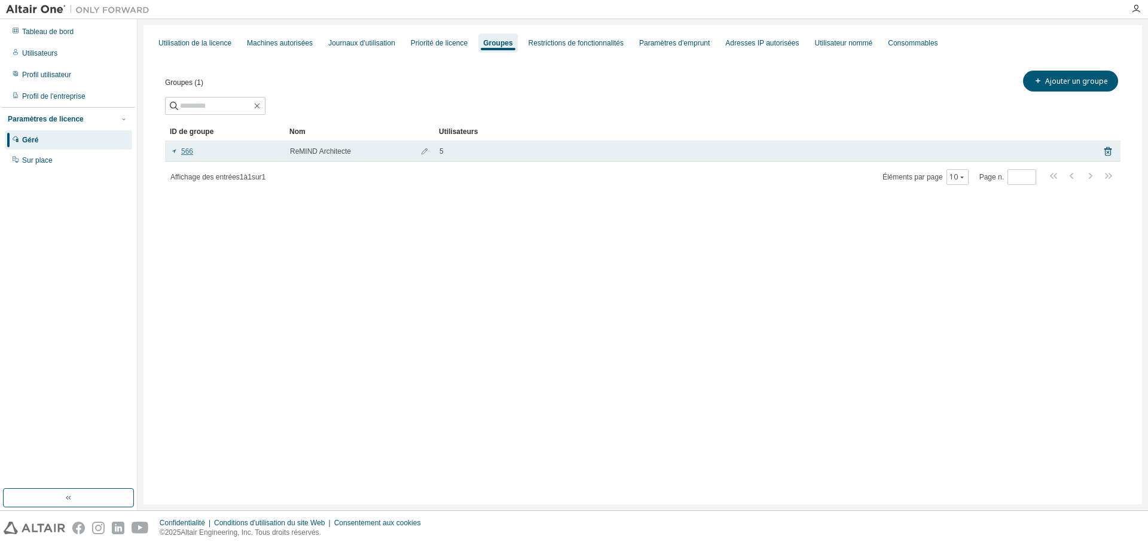
click at [186, 151] on font "566" at bounding box center [187, 151] width 12 height 8
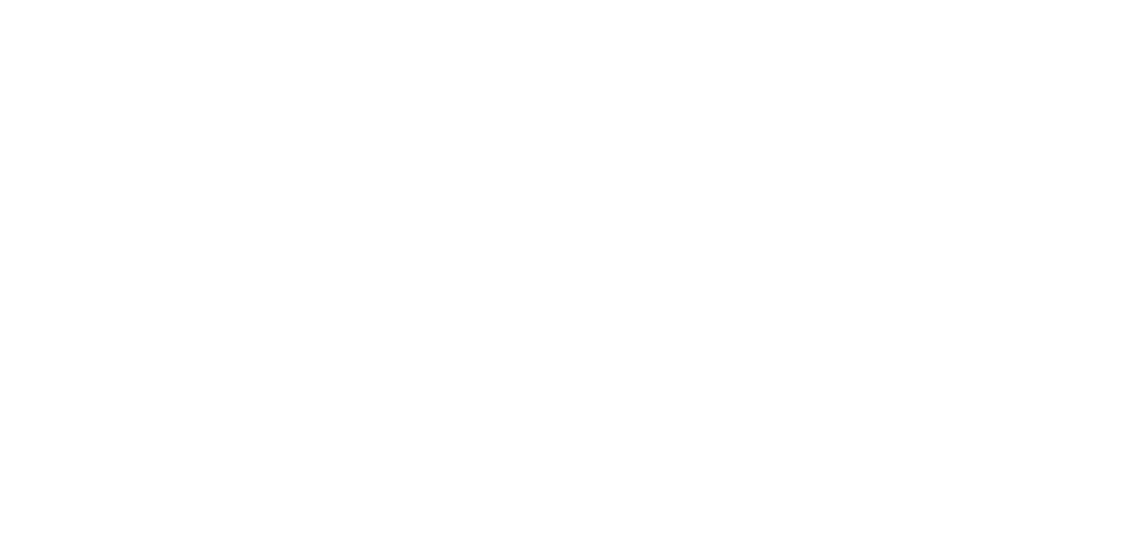
drag, startPoint x: 777, startPoint y: 195, endPoint x: 770, endPoint y: 192, distance: 7.8
click at [775, 195] on div at bounding box center [574, 272] width 1148 height 545
